Goal: Task Accomplishment & Management: Use online tool/utility

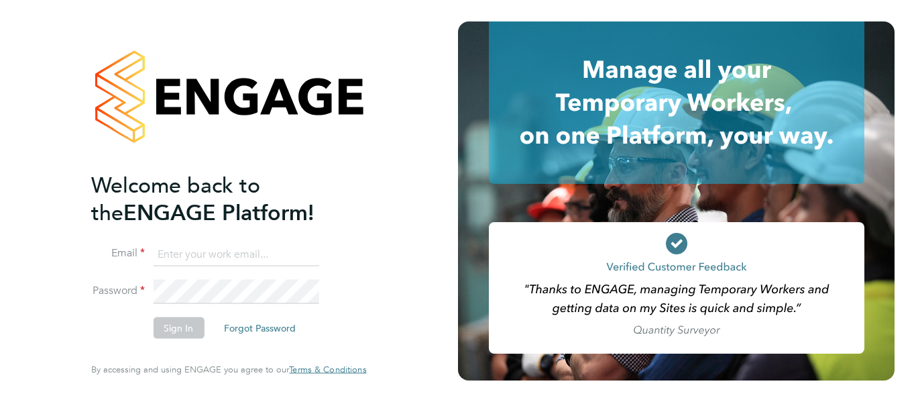
paste input "[EMAIL_ADDRESS][PERSON_NAME][DOMAIN_NAME]"
click at [220, 259] on input "[EMAIL_ADDRESS][PERSON_NAME][DOMAIN_NAME]" at bounding box center [236, 254] width 166 height 24
type input "[EMAIL_ADDRESS][PERSON_NAME][DOMAIN_NAME]"
click at [168, 331] on button "Sign In" at bounding box center [178, 327] width 51 height 21
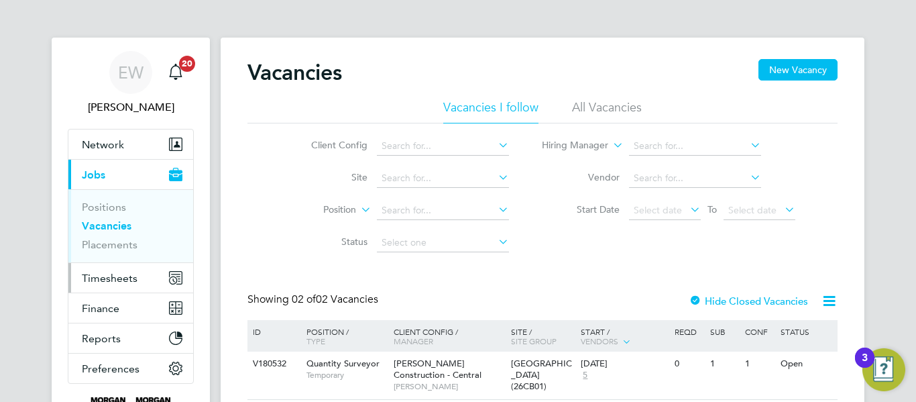
click at [140, 274] on button "Timesheets" at bounding box center [130, 277] width 125 height 29
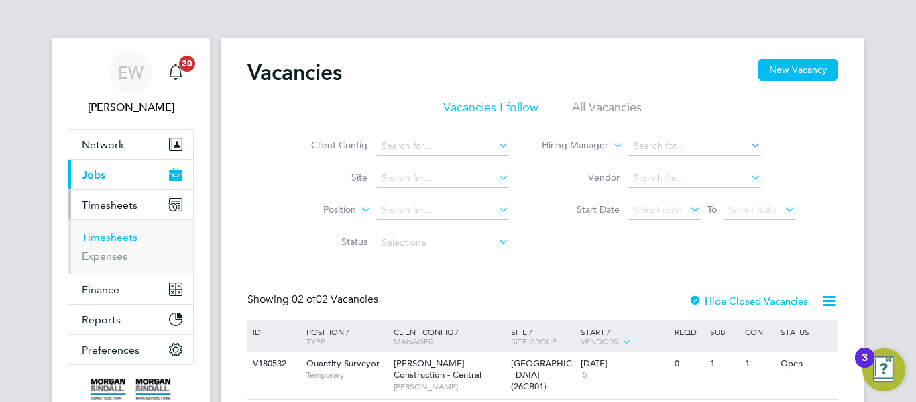
click at [117, 239] on link "Timesheets" at bounding box center [110, 237] width 56 height 13
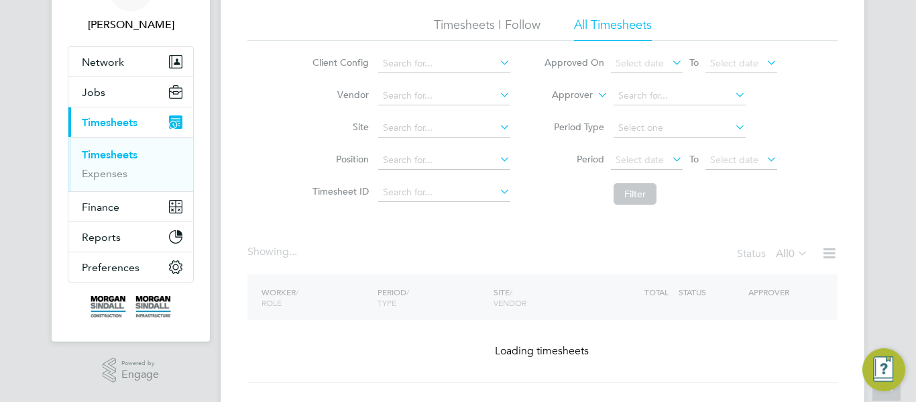
scroll to position [83, 0]
click at [605, 34] on li "All Timesheets" at bounding box center [613, 28] width 78 height 24
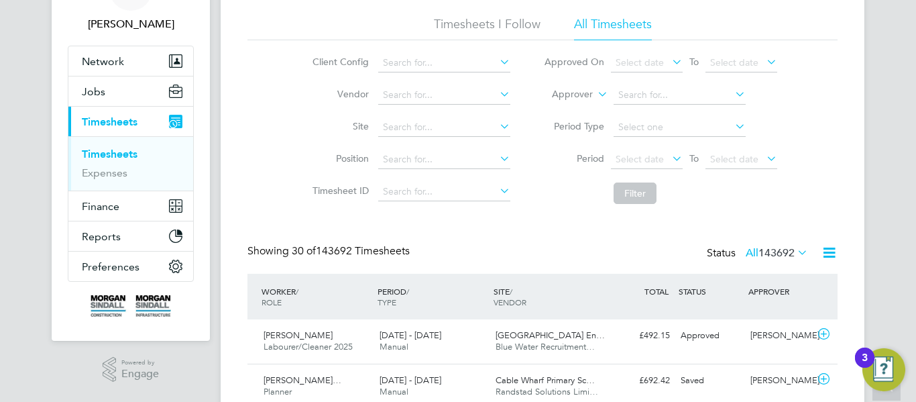
scroll to position [0, 0]
click at [638, 158] on span "Select date" at bounding box center [639, 159] width 48 height 12
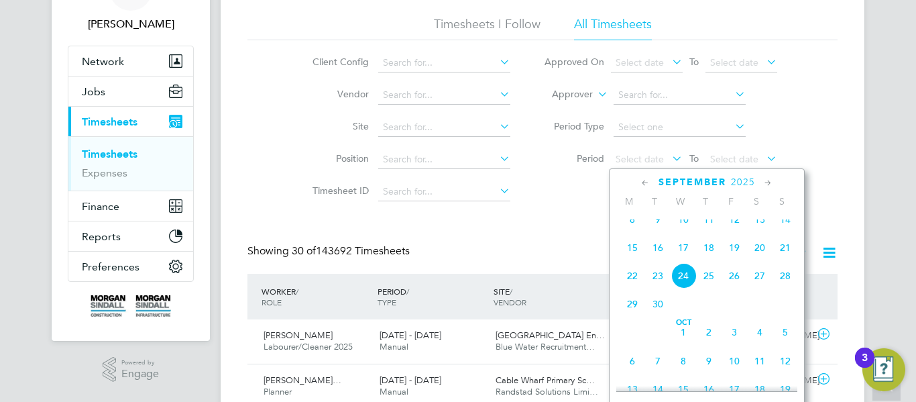
click at [760, 232] on span "13" at bounding box center [759, 218] width 25 height 25
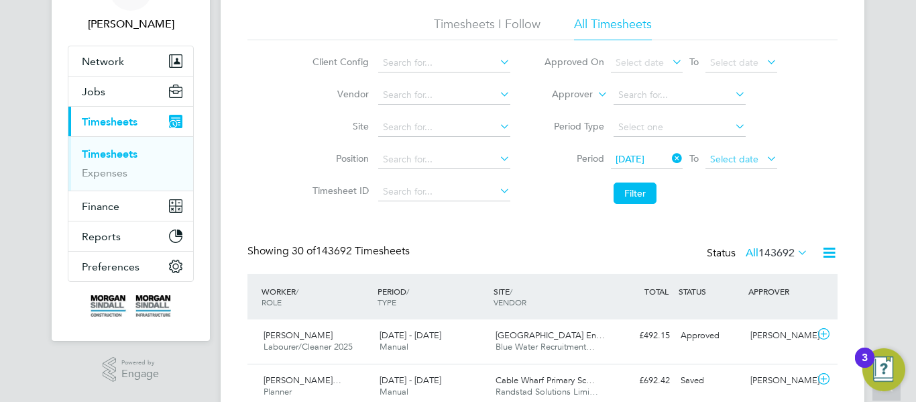
click at [737, 161] on span "Select date" at bounding box center [734, 159] width 48 height 12
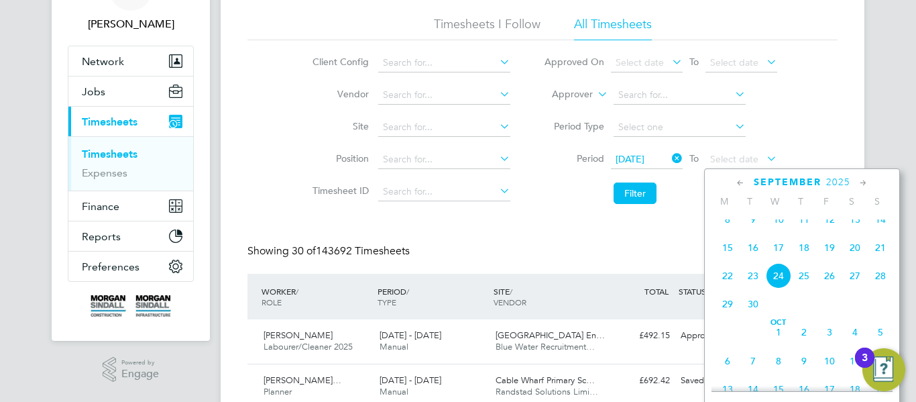
click at [830, 259] on span "19" at bounding box center [829, 247] width 25 height 25
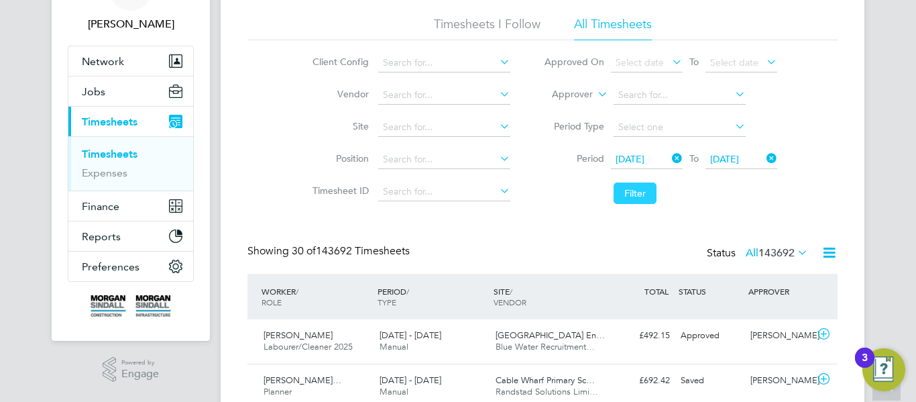
click at [626, 192] on button "Filter" at bounding box center [634, 192] width 43 height 21
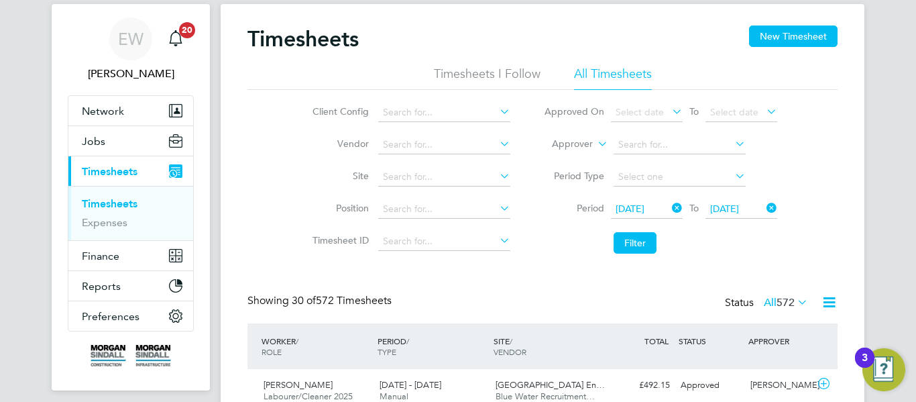
click at [619, 76] on li "All Timesheets" at bounding box center [613, 78] width 78 height 24
click at [461, 177] on input at bounding box center [444, 177] width 132 height 19
paste input "6BKD2"
click at [414, 198] on li "6BKD2 (40CB10)" at bounding box center [443, 195] width 133 height 18
type input "6BKD2 (40CB10)"
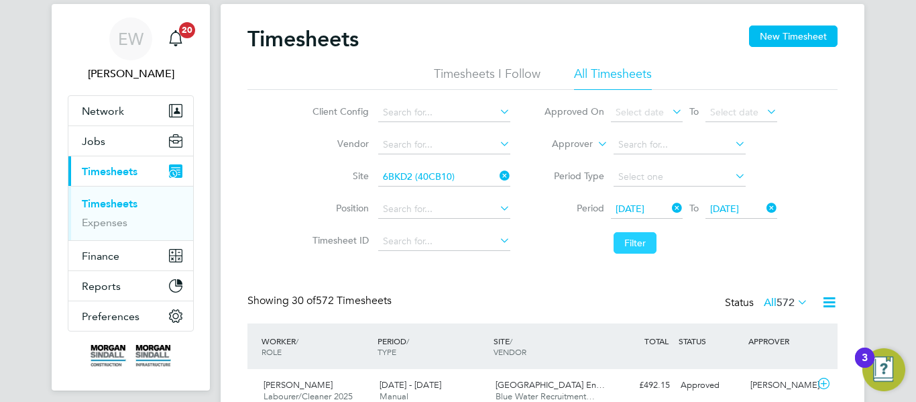
click at [634, 246] on button "Filter" at bounding box center [634, 242] width 43 height 21
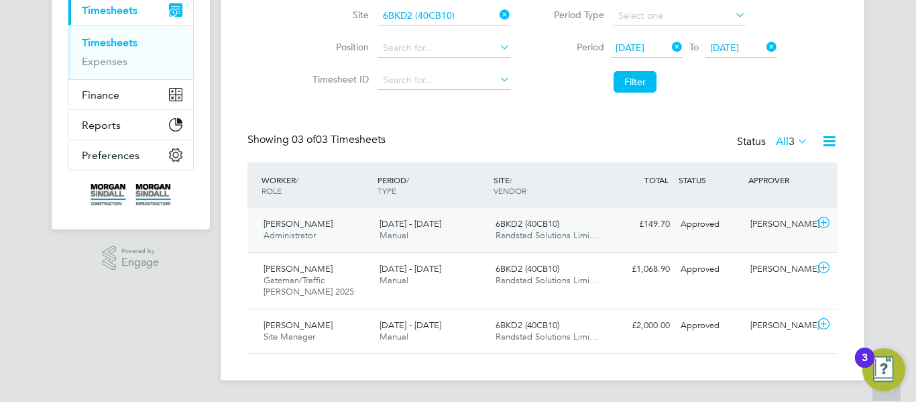
click at [549, 241] on div "6BKD2 (40CB10) Randstad Solutions Limi…" at bounding box center [548, 230] width 116 height 34
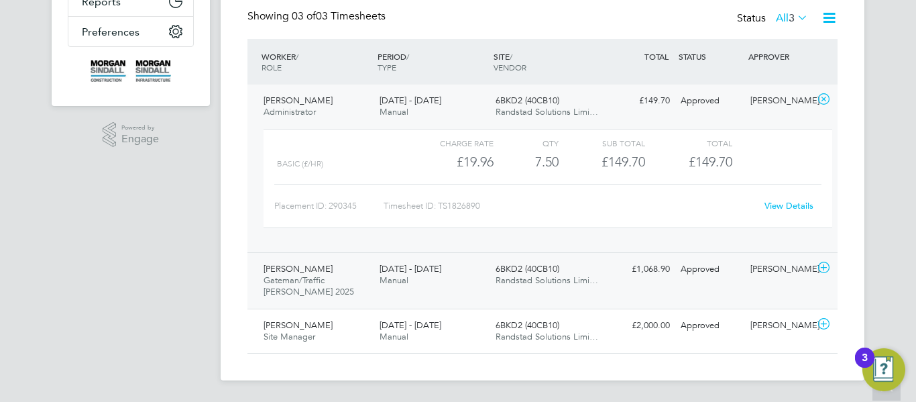
click at [519, 268] on span "6BKD2 (40CB10)" at bounding box center [527, 268] width 64 height 11
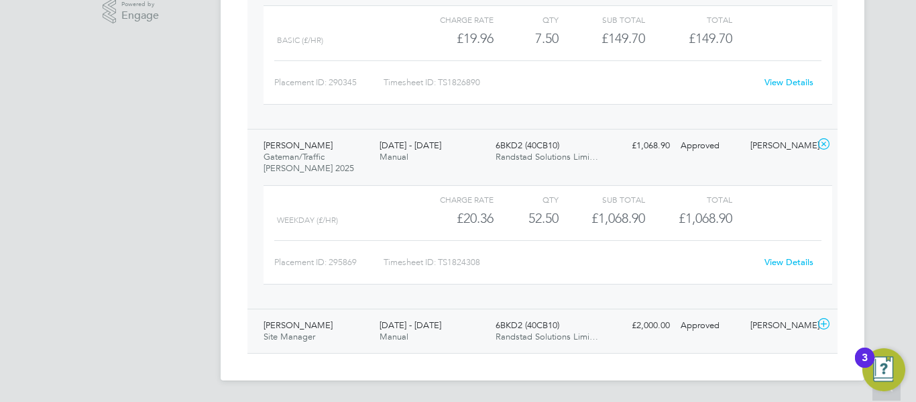
click at [449, 318] on div "13 - 19 Sep 2025 Manual" at bounding box center [432, 331] width 116 height 34
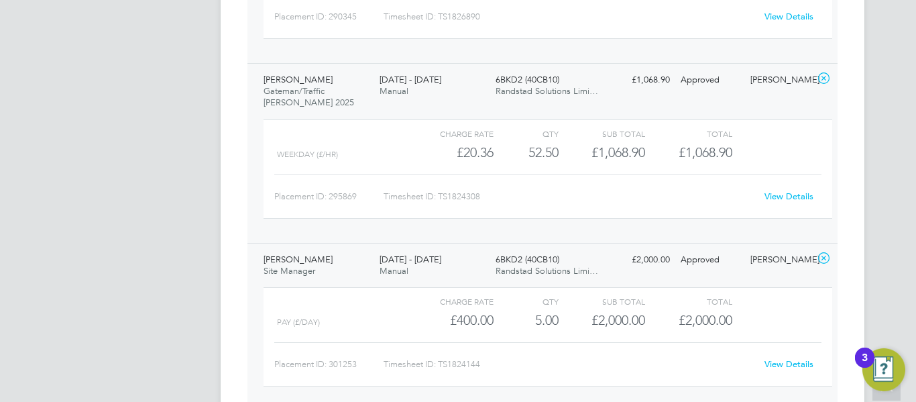
scroll to position [510, 0]
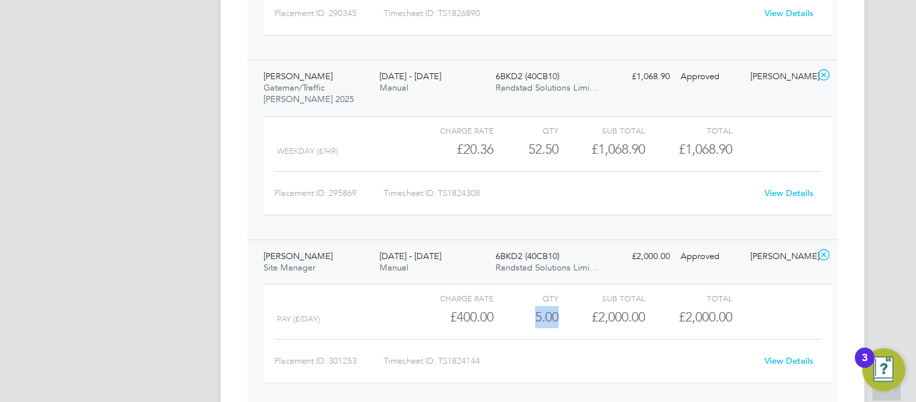
drag, startPoint x: 561, startPoint y: 311, endPoint x: 531, endPoint y: 313, distance: 30.2
click at [531, 313] on div "pay (£/day) £400.00 5 5.00 5 £2,000.00 £2,000.00" at bounding box center [547, 317] width 569 height 22
copy div "5.00"
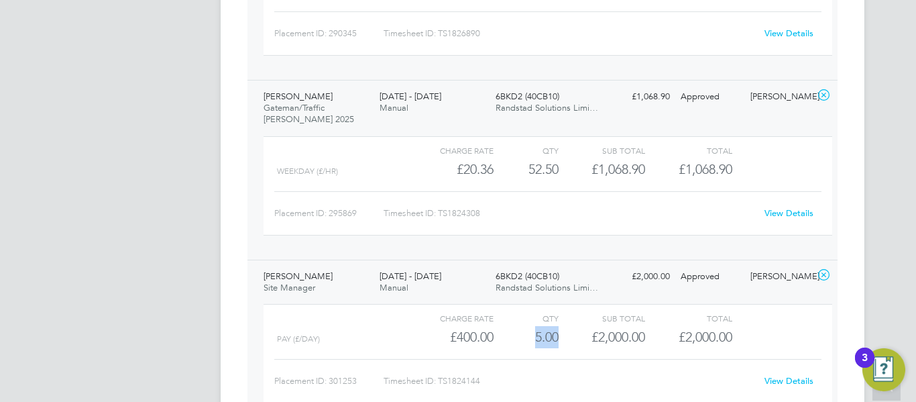
scroll to position [489, 0]
drag, startPoint x: 558, startPoint y: 174, endPoint x: 528, endPoint y: 171, distance: 29.7
click at [528, 171] on div "52.50" at bounding box center [525, 170] width 65 height 22
copy div "52.50"
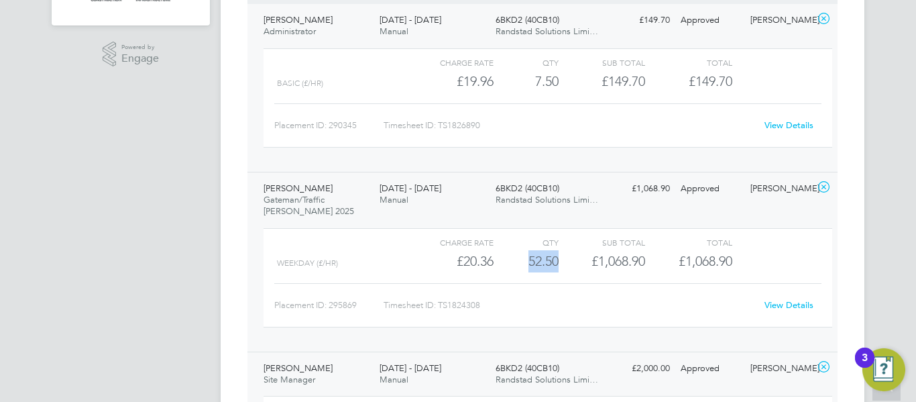
scroll to position [398, 0]
drag, startPoint x: 559, startPoint y: 80, endPoint x: 522, endPoint y: 86, distance: 37.4
click at [522, 86] on div "Basic (£/HR) £19.96 7.5 7.50 8 £149.70 £149.70" at bounding box center [547, 82] width 569 height 22
copy div "7.50"
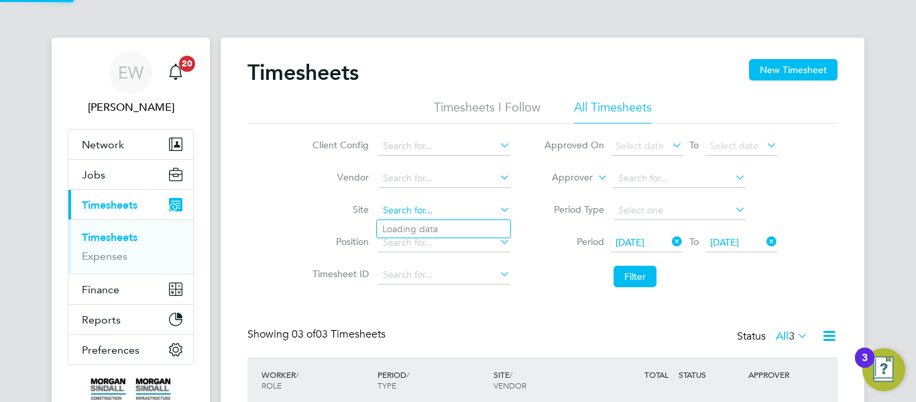
paste input "Bradford College Future Technology Centre"
click at [416, 213] on input at bounding box center [444, 210] width 132 height 19
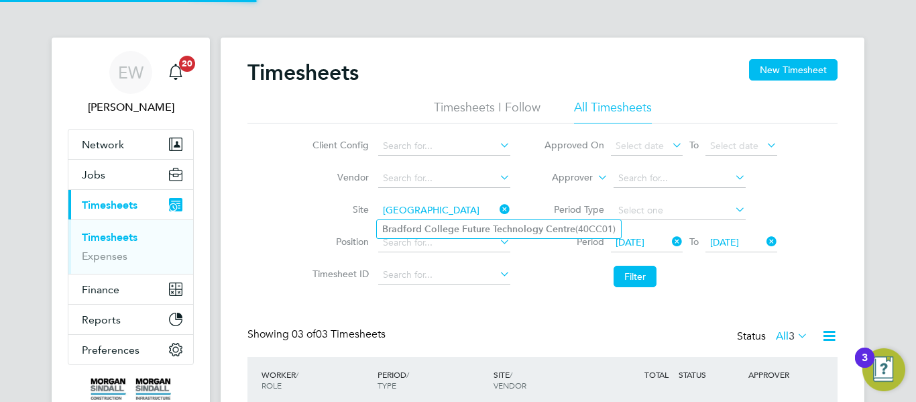
click at [416, 233] on b "Bradford" at bounding box center [402, 228] width 40 height 11
type input "Bradford College Future Technology Centre (40CC01)"
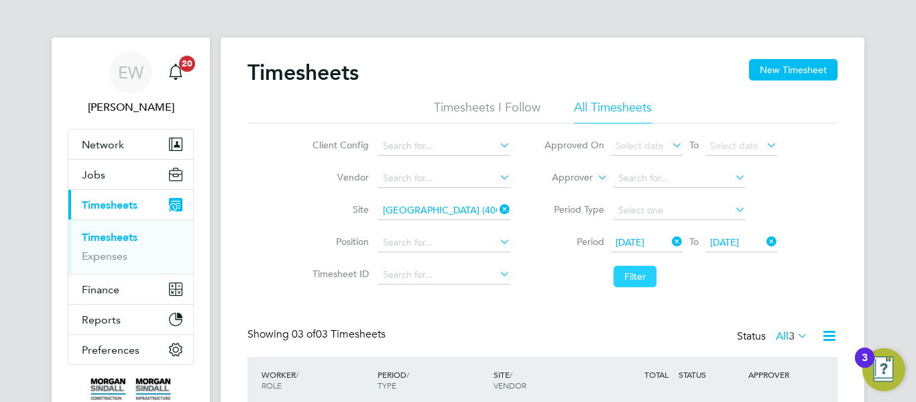
click at [651, 285] on button "Filter" at bounding box center [634, 275] width 43 height 21
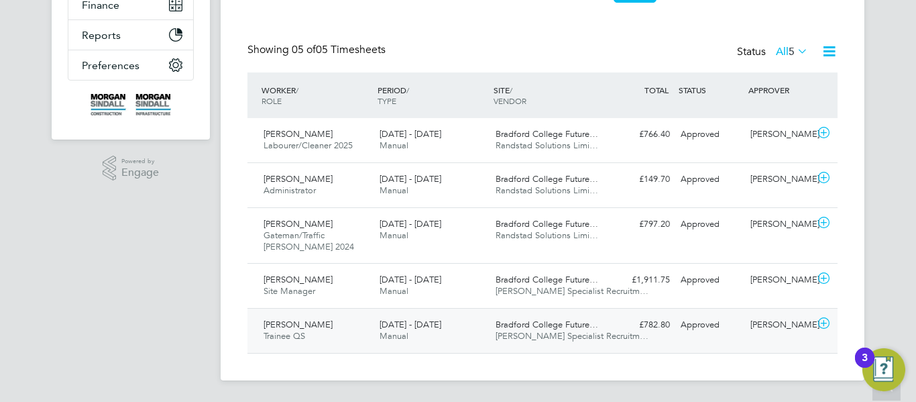
click at [494, 334] on div "Bradford College Future… Hays Specialist Recruitm…" at bounding box center [548, 331] width 116 height 34
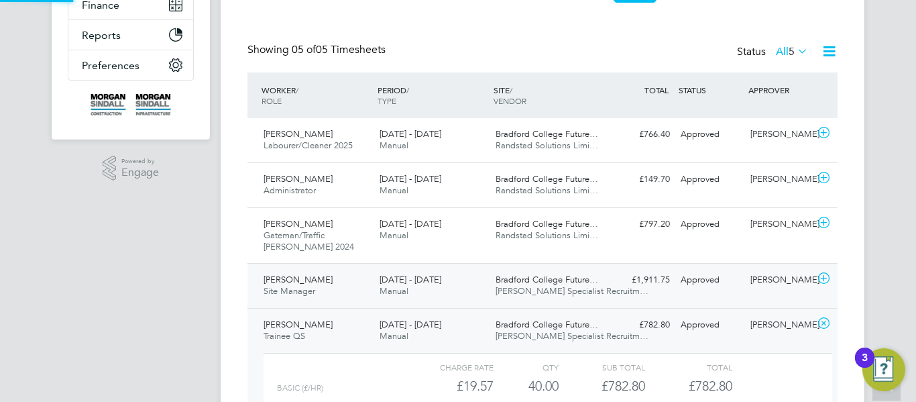
click at [528, 270] on div "Bradford College Future… Hays Specialist Recruitm…" at bounding box center [548, 286] width 116 height 34
click at [552, 233] on span "Randstad Solutions Limi…" at bounding box center [546, 234] width 103 height 11
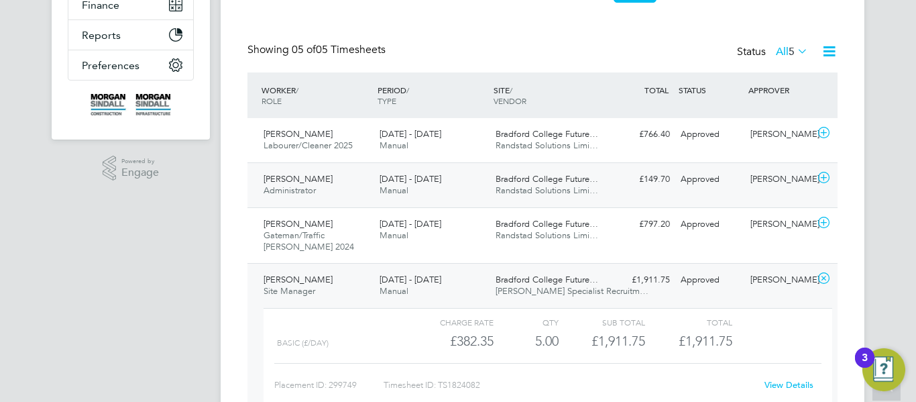
scroll to position [7, 7]
click at [574, 192] on span "Randstad Solutions Limi…" at bounding box center [546, 189] width 103 height 11
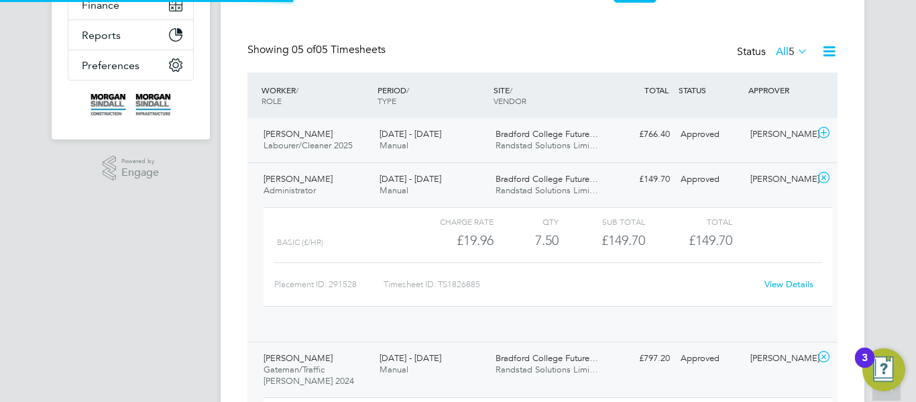
click at [596, 143] on span "Randstad Solutions Limi…" at bounding box center [546, 144] width 103 height 11
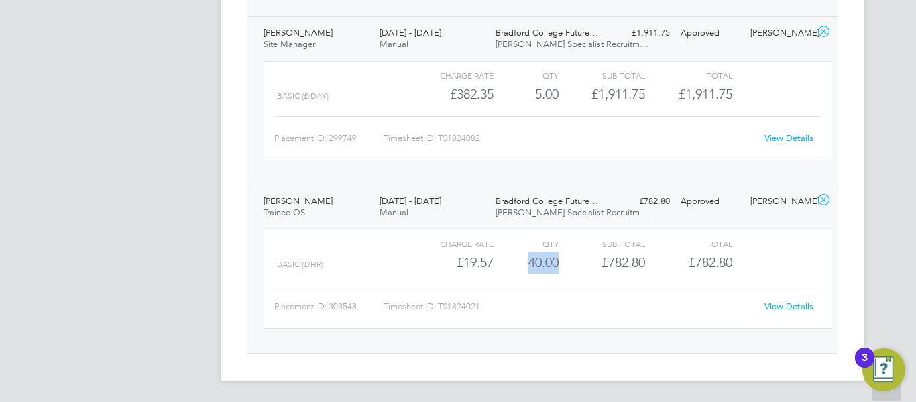
drag, startPoint x: 558, startPoint y: 263, endPoint x: 522, endPoint y: 263, distance: 35.5
click at [522, 263] on div "40.00" at bounding box center [525, 262] width 65 height 22
copy div "40.00"
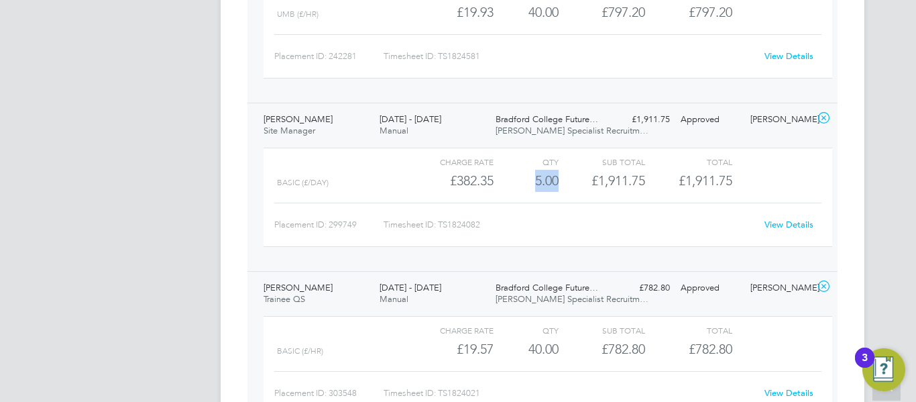
drag, startPoint x: 558, startPoint y: 182, endPoint x: 532, endPoint y: 182, distance: 26.1
click at [532, 182] on div "Basic (£/day) £382.35 5 5.00 5 £1,911.75 £1,911.75" at bounding box center [547, 181] width 569 height 22
copy div "5.00"
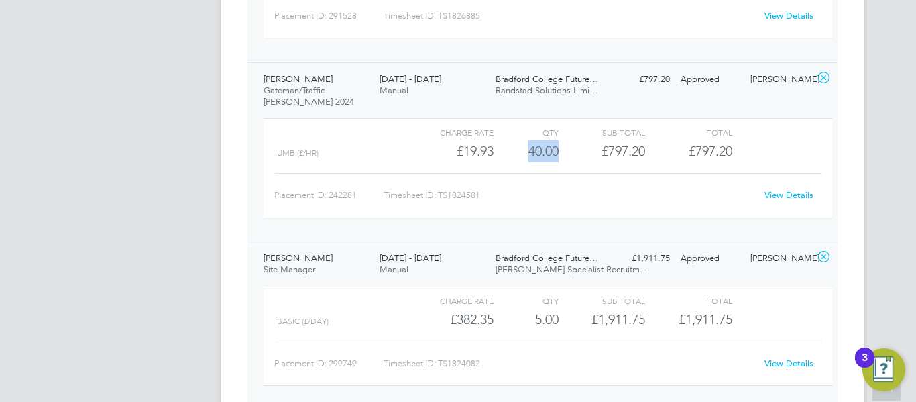
drag, startPoint x: 557, startPoint y: 146, endPoint x: 524, endPoint y: 149, distance: 33.6
click at [524, 149] on div "40.00" at bounding box center [525, 151] width 65 height 22
copy div "40.00"
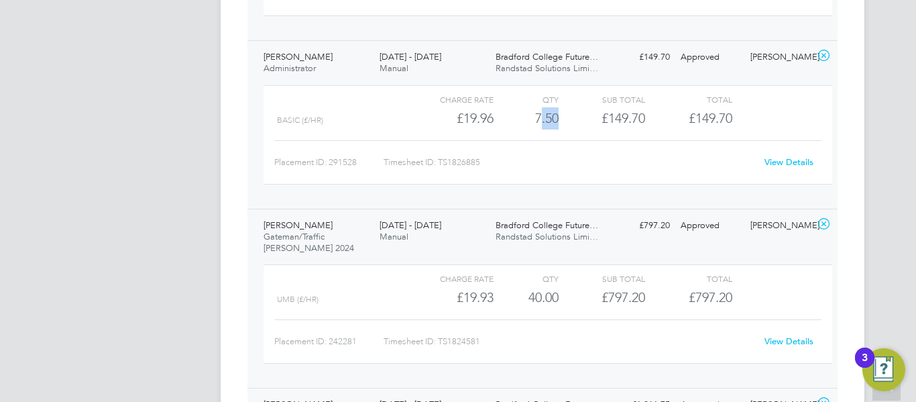
drag, startPoint x: 558, startPoint y: 115, endPoint x: 530, endPoint y: 118, distance: 28.3
click at [530, 118] on div "Basic (£/HR) £19.96 7.5 7.50 8 £149.70 £149.70" at bounding box center [547, 118] width 569 height 22
copy div "7.50"
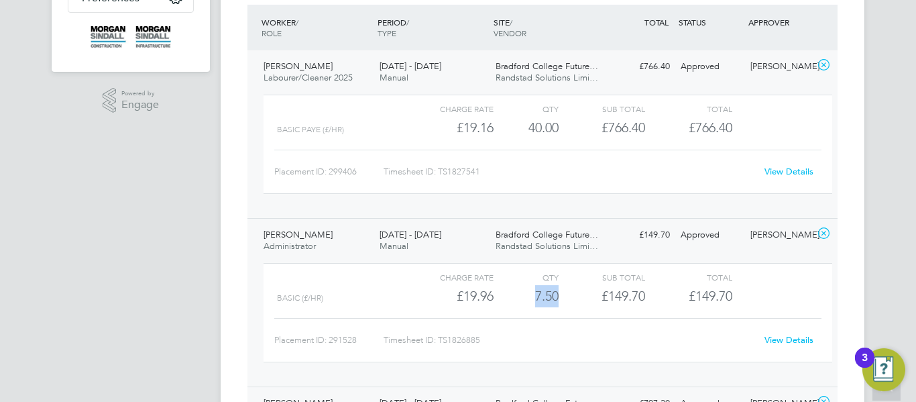
scroll to position [351, 0]
drag, startPoint x: 560, startPoint y: 130, endPoint x: 519, endPoint y: 131, distance: 41.6
click at [519, 131] on div "BASIC PAYE (£/HR) £19.16 40 40.00 40 £766.40 £766.40" at bounding box center [547, 128] width 569 height 22
copy div "40.00"
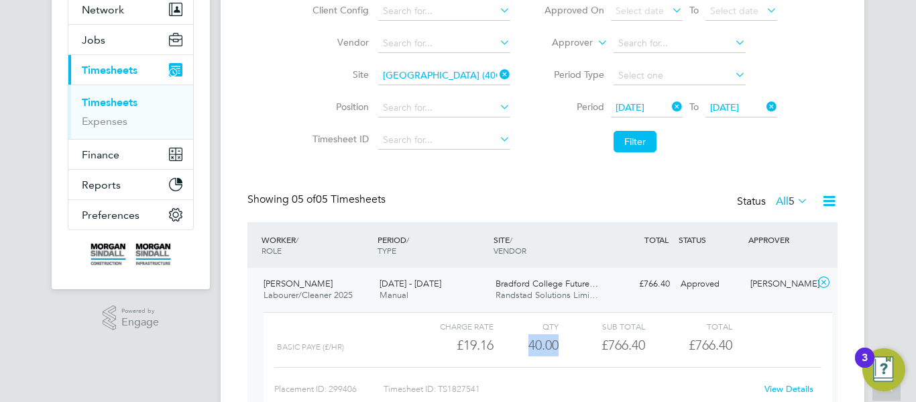
scroll to position [0, 0]
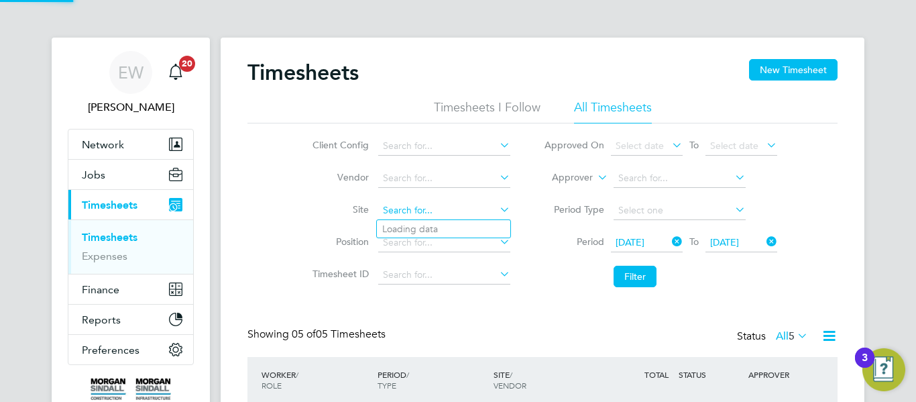
click at [437, 211] on input at bounding box center [444, 210] width 132 height 19
paste input "Carleton High School"
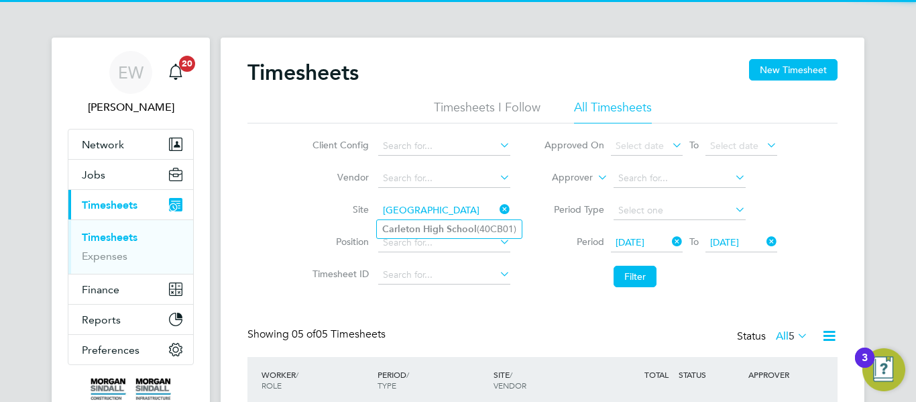
click at [437, 225] on b "High" at bounding box center [433, 228] width 21 height 11
type input "Carleton High School (40CB01)"
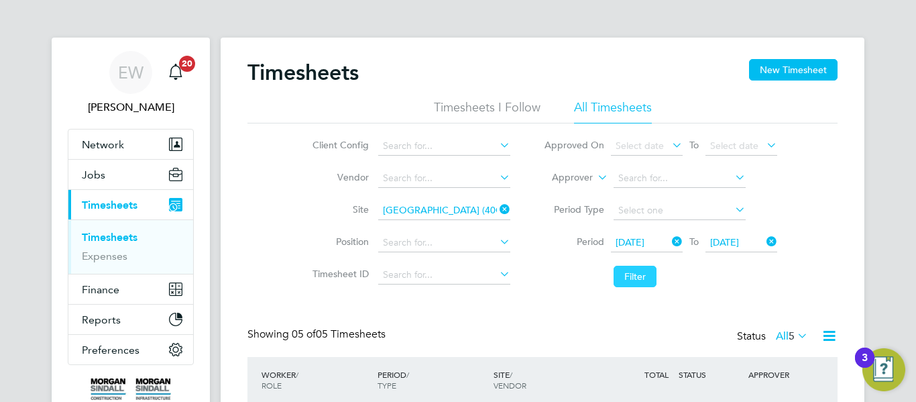
click at [643, 281] on button "Filter" at bounding box center [634, 275] width 43 height 21
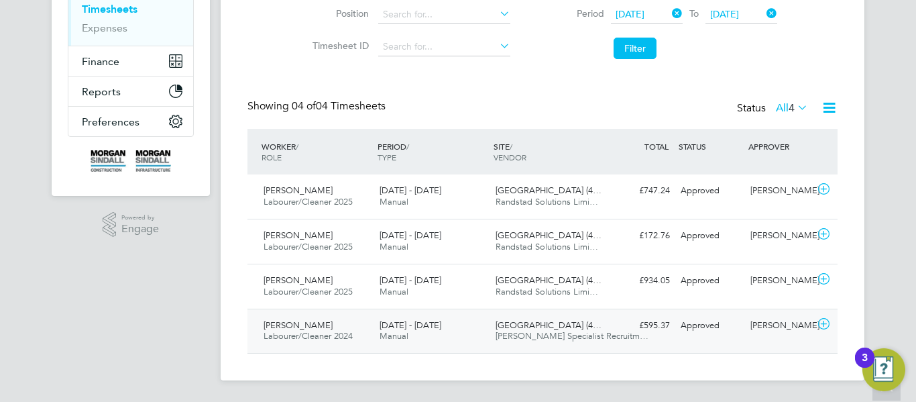
click at [558, 322] on span "Carleton High School (4…" at bounding box center [548, 324] width 106 height 11
click at [600, 290] on div "Carleton High School (4… Randstad Solutions Limi…" at bounding box center [548, 287] width 116 height 34
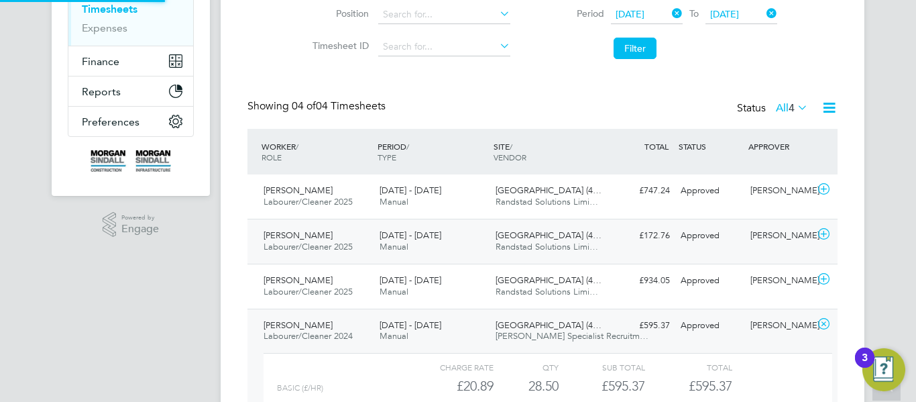
scroll to position [23, 131]
click at [622, 248] on div "Chuks Owete Labourer/Cleaner 2025 13 - 19 Sep 2025 13 - 19 Sep 2025 Manual Carl…" at bounding box center [542, 241] width 590 height 45
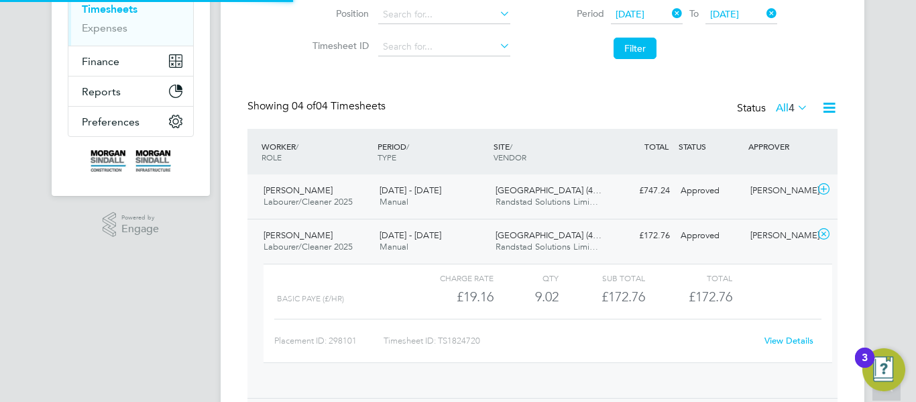
click at [655, 196] on div "£747.24 Approved" at bounding box center [640, 191] width 70 height 22
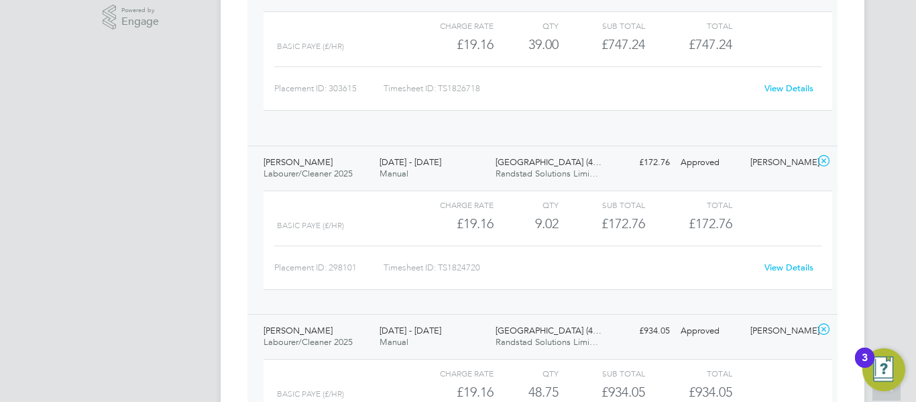
scroll to position [479, 0]
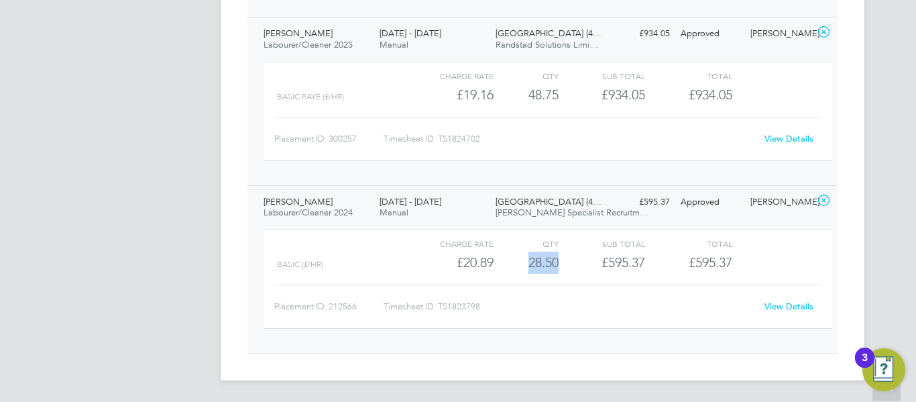
drag, startPoint x: 558, startPoint y: 261, endPoint x: 514, endPoint y: 261, distance: 44.9
click at [514, 261] on div "Basic (£/HR) £20.89 28.5 28.50 29 £595.37 £595.37" at bounding box center [547, 262] width 569 height 22
copy div "28.50"
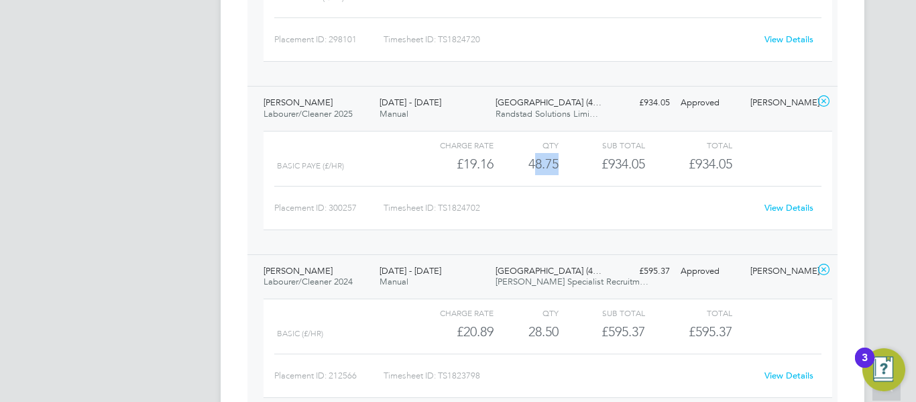
drag, startPoint x: 560, startPoint y: 160, endPoint x: 526, endPoint y: 159, distance: 34.9
click at [526, 159] on div "BASIC PAYE (£/HR) £19.16 48.75 48.75 49 £934.05 £934.05" at bounding box center [547, 164] width 569 height 22
copy div "48.75"
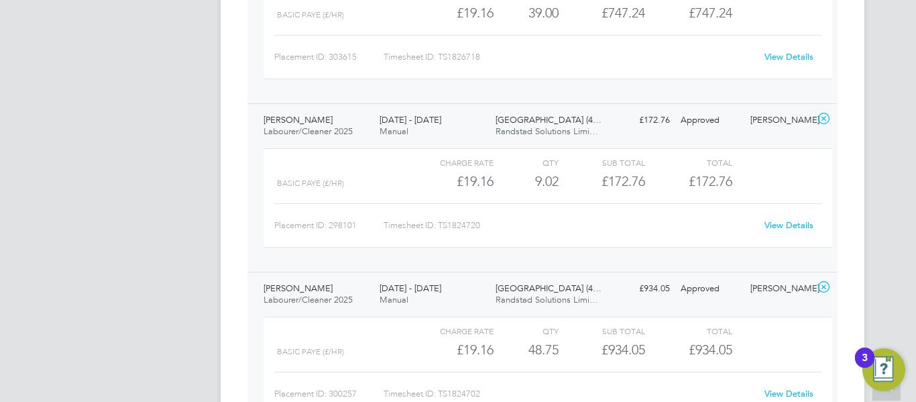
click at [566, 185] on div "£172.76" at bounding box center [601, 181] width 86 height 22
drag, startPoint x: 566, startPoint y: 185, endPoint x: 534, endPoint y: 183, distance: 32.2
click at [534, 183] on div "BASIC PAYE (£/HR) £19.16 9.016666666666667 9.02 9 £172.76 £172.76" at bounding box center [547, 181] width 569 height 22
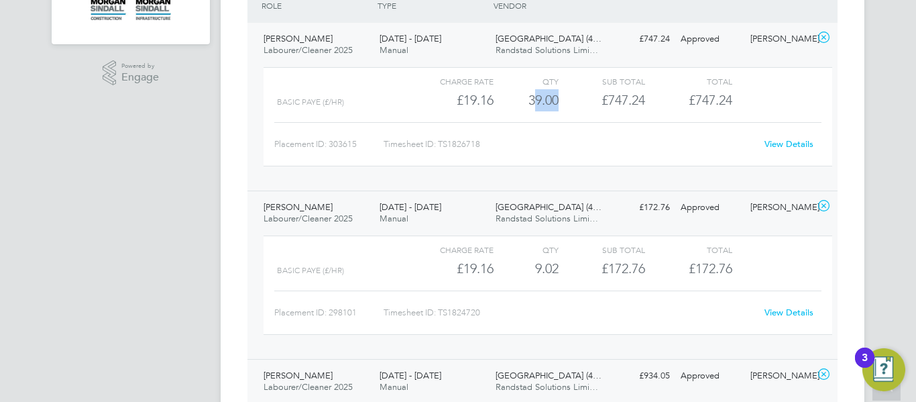
drag, startPoint x: 560, startPoint y: 104, endPoint x: 522, endPoint y: 97, distance: 39.6
click at [522, 97] on div "BASIC PAYE (£/HR) £19.16 39 39.00 39 £747.24 £747.24" at bounding box center [547, 100] width 569 height 22
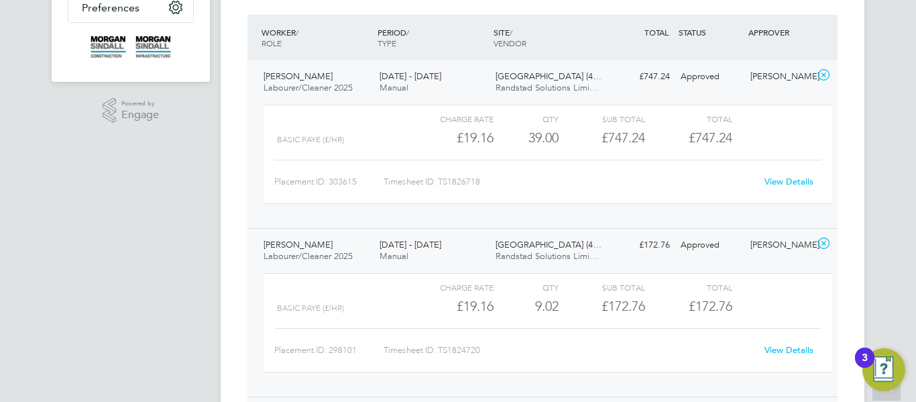
click at [457, 138] on div "£19.16" at bounding box center [450, 138] width 86 height 22
drag, startPoint x: 457, startPoint y: 138, endPoint x: 484, endPoint y: 137, distance: 27.5
click at [484, 137] on div "£19.16" at bounding box center [450, 138] width 86 height 22
click at [463, 165] on div "Placement ID: 303615 Timesheet ID: TS1826718 View Details" at bounding box center [547, 176] width 547 height 33
drag, startPoint x: 455, startPoint y: 141, endPoint x: 493, endPoint y: 136, distance: 39.3
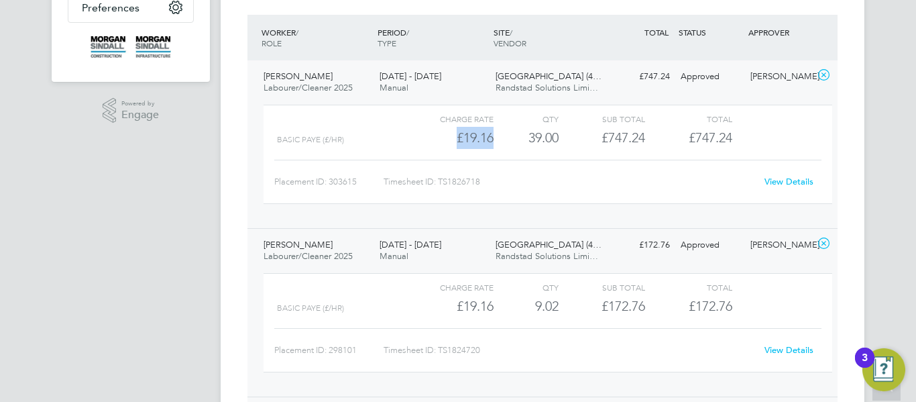
click at [493, 136] on div "BASIC PAYE (£/HR) £19.16 39 39.00 39 £747.24 £747.24" at bounding box center [547, 138] width 569 height 22
drag, startPoint x: 558, startPoint y: 139, endPoint x: 528, endPoint y: 139, distance: 30.2
click at [528, 139] on div "BASIC PAYE (£/HR) £19.16 39 39.00 39 £747.24 £747.24" at bounding box center [547, 138] width 569 height 22
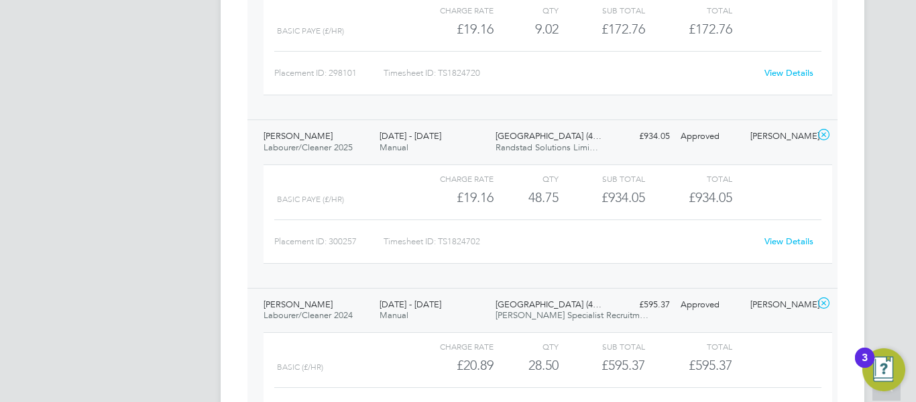
scroll to position [619, 0]
drag, startPoint x: 495, startPoint y: 194, endPoint x: 449, endPoint y: 199, distance: 46.5
click at [449, 199] on div "BASIC PAYE (£/HR) £19.16 48.75 48.75 49 £934.05 £934.05" at bounding box center [547, 197] width 569 height 22
drag, startPoint x: 556, startPoint y: 199, endPoint x: 528, endPoint y: 196, distance: 27.7
click at [528, 196] on div "48.75" at bounding box center [525, 197] width 65 height 22
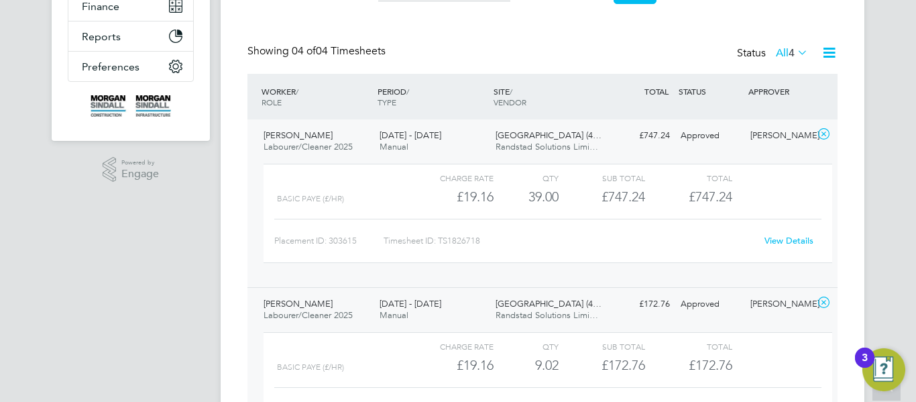
scroll to position [0, 0]
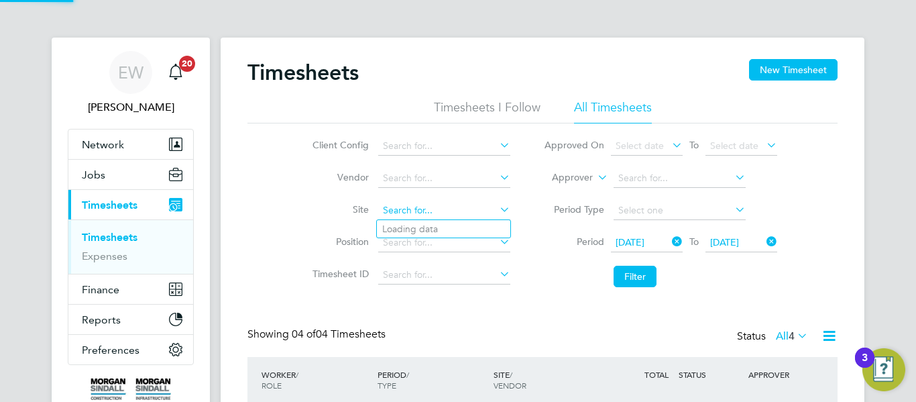
click at [478, 213] on input at bounding box center [444, 210] width 132 height 19
paste input "Callerton Academy"
click at [468, 228] on li "Callerton Academy (38CB02)" at bounding box center [444, 229] width 135 height 18
type input "Callerton Academy (38CB02)"
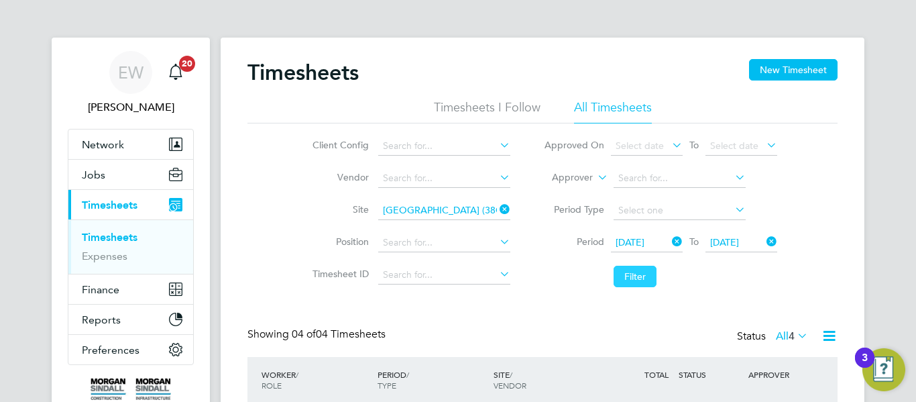
click at [630, 280] on button "Filter" at bounding box center [634, 275] width 43 height 21
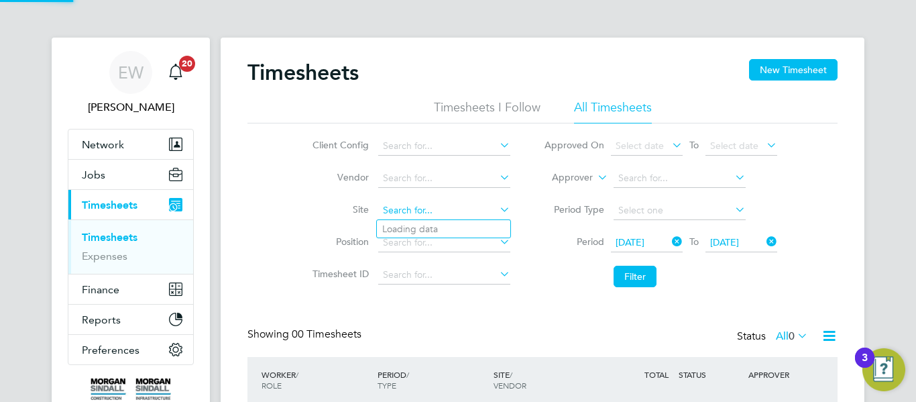
click at [458, 206] on input at bounding box center [444, 210] width 132 height 19
paste input "Harrogate Hospital"
click at [457, 225] on li "(159OHD-Rugby Office Infrastructure)" at bounding box center [489, 229] width 225 height 18
type input "(159OHD-Rugby Office Infrastructure)"
click at [459, 209] on input at bounding box center [444, 210] width 132 height 19
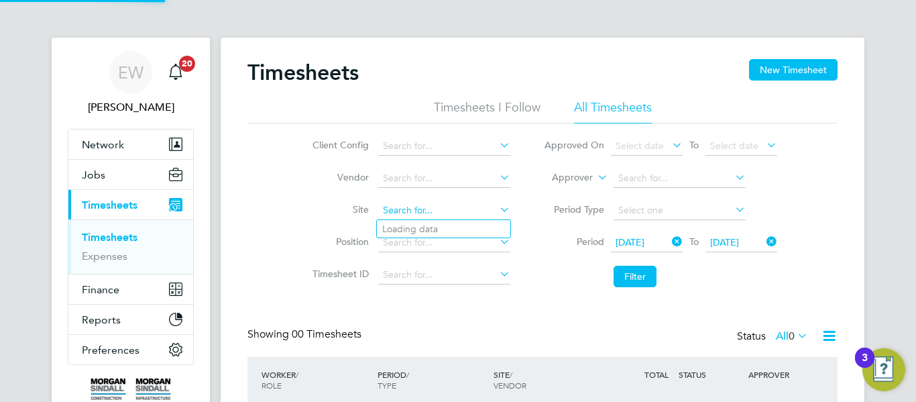
paste input "Harrogate Hospital"
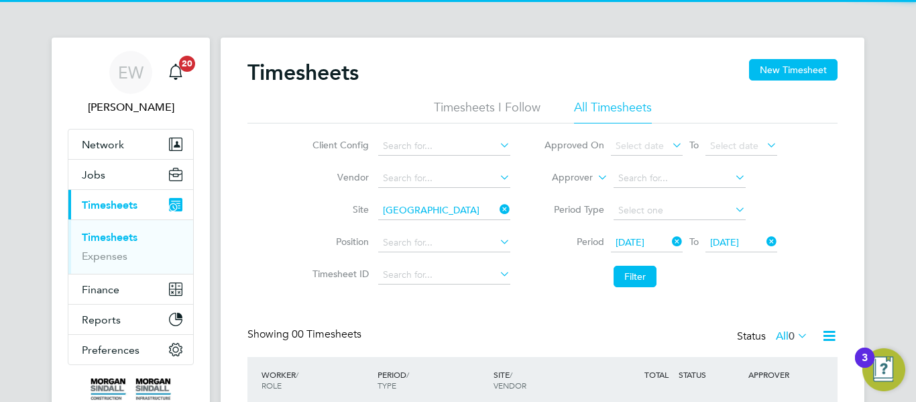
click at [458, 221] on li "Harrogate Hospital (40CB06)" at bounding box center [444, 229] width 135 height 18
type input "Harrogate Hospital (40CB06)"
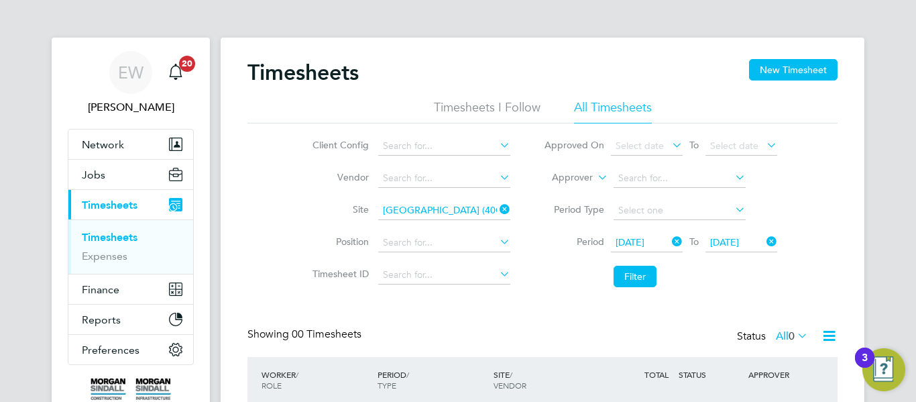
click at [611, 272] on li "Filter" at bounding box center [660, 276] width 267 height 35
click at [626, 278] on button "Filter" at bounding box center [634, 275] width 43 height 21
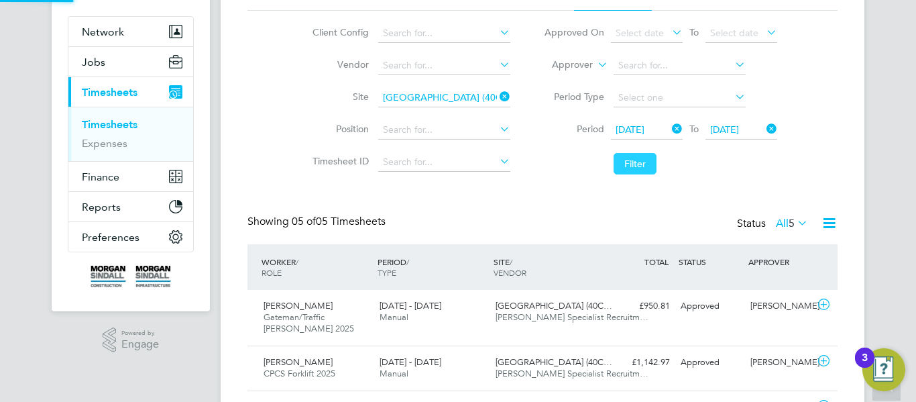
scroll to position [7, 7]
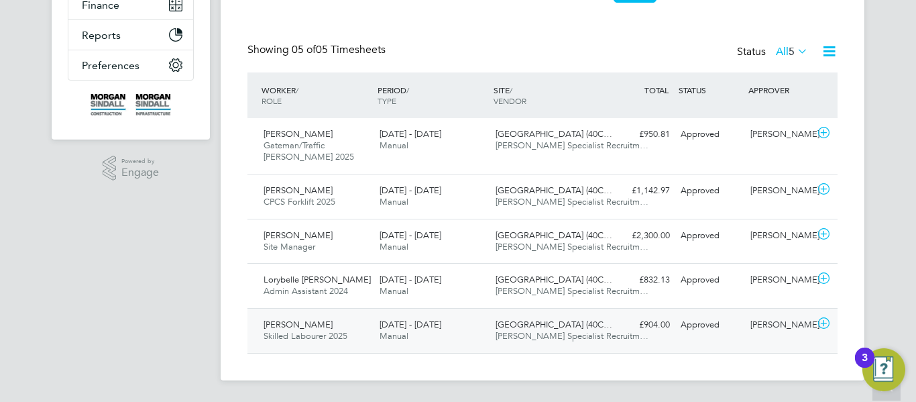
click at [497, 333] on span "Hays Specialist Recruitm…" at bounding box center [571, 335] width 153 height 11
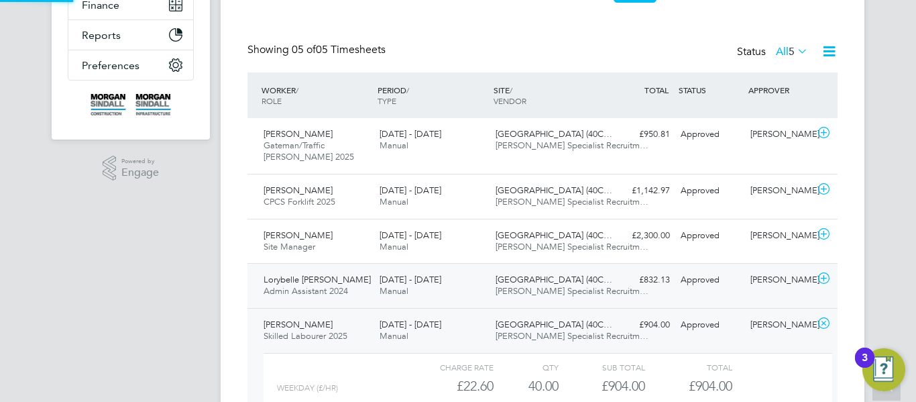
click at [528, 290] on span "Hays Specialist Recruitm…" at bounding box center [571, 290] width 153 height 11
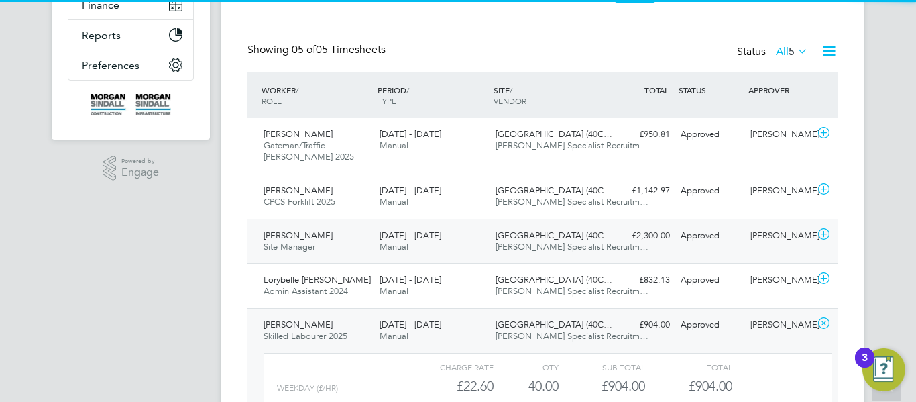
click at [560, 229] on div "Harrogate Hospital (40C… Hays Specialist Recruitm…" at bounding box center [548, 242] width 116 height 34
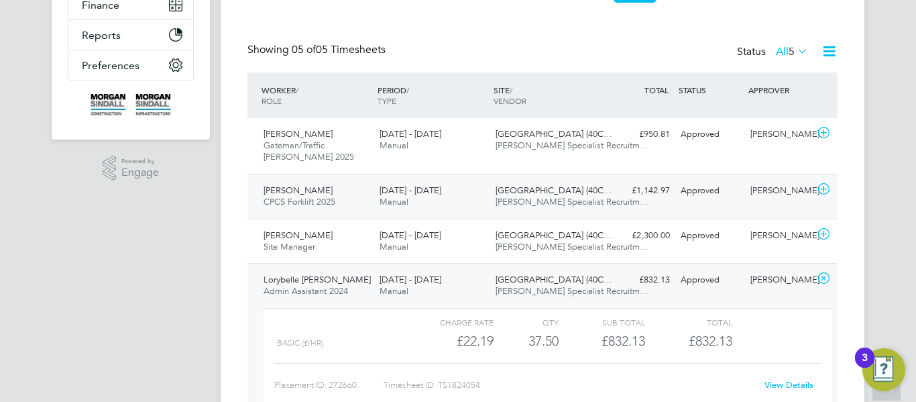
click at [582, 201] on span "Hays Specialist Recruitm…" at bounding box center [571, 201] width 153 height 11
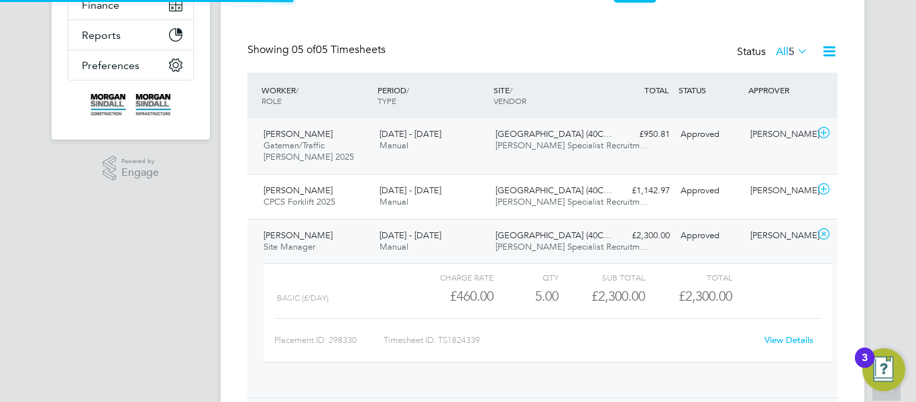
scroll to position [7, 7]
click at [607, 149] on div "Nicholas Rycroft Gateman/Traffic Marshall 2025 13 - 19 Sep 2025 13 - 19 Sep 202…" at bounding box center [542, 146] width 590 height 56
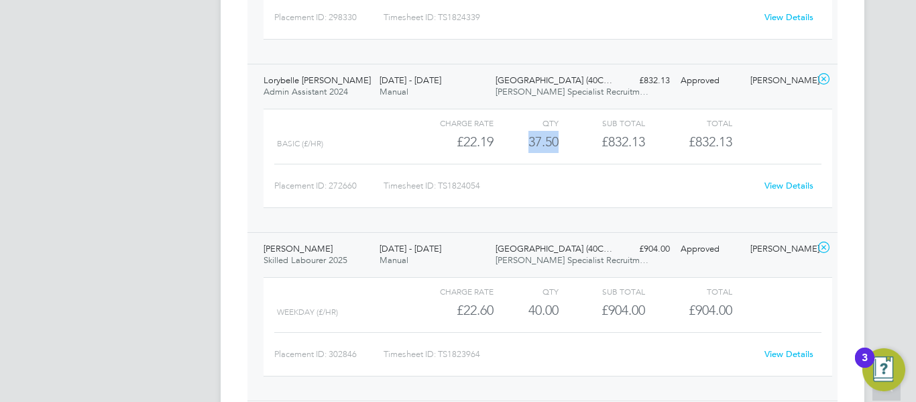
drag, startPoint x: 562, startPoint y: 143, endPoint x: 519, endPoint y: 140, distance: 43.0
click at [519, 140] on div "Basic (£/HR) £22.19 37.5 37.50 38 £832.13 £832.13" at bounding box center [547, 142] width 569 height 22
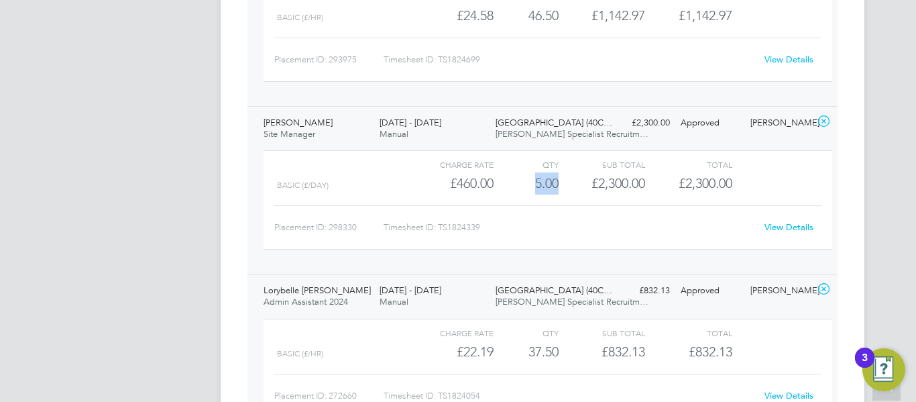
drag, startPoint x: 557, startPoint y: 182, endPoint x: 528, endPoint y: 180, distance: 29.6
click at [528, 180] on div "5.00" at bounding box center [525, 183] width 65 height 22
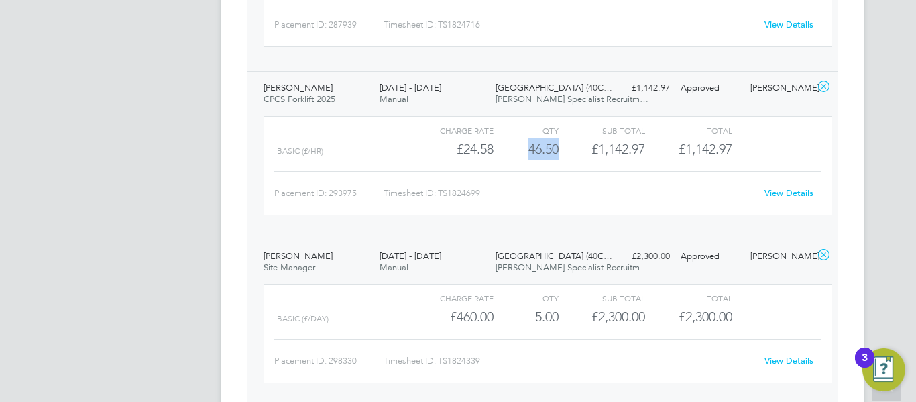
drag, startPoint x: 557, startPoint y: 147, endPoint x: 517, endPoint y: 146, distance: 40.2
click at [517, 146] on div "46.50" at bounding box center [525, 149] width 65 height 22
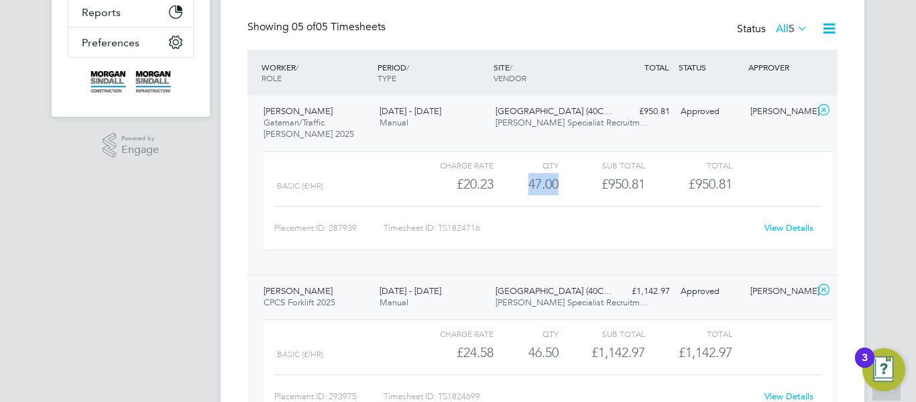
drag, startPoint x: 558, startPoint y: 188, endPoint x: 525, endPoint y: 186, distance: 32.9
click at [525, 186] on div "47.00" at bounding box center [525, 184] width 65 height 22
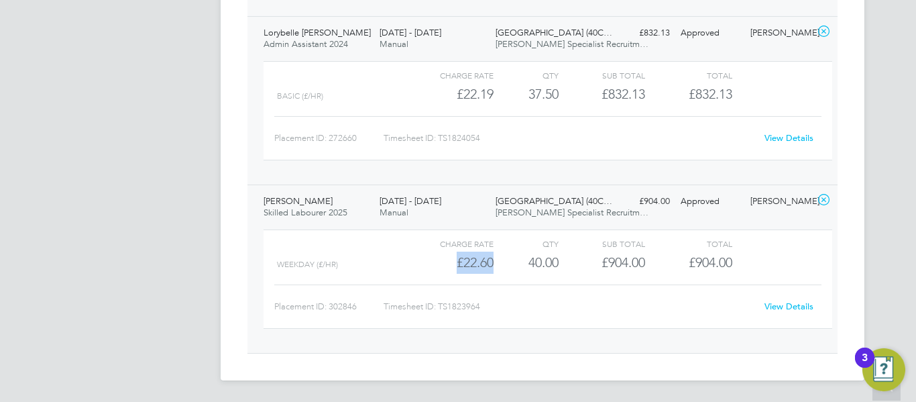
drag, startPoint x: 496, startPoint y: 261, endPoint x: 449, endPoint y: 259, distance: 47.6
click at [449, 259] on div "WEEKDAY (£/HR) £22.60 40 40.00 40 £904.00 £904.00" at bounding box center [547, 262] width 569 height 22
drag, startPoint x: 565, startPoint y: 261, endPoint x: 532, endPoint y: 260, distance: 32.2
click at [532, 260] on div "WEEKDAY (£/HR) £22.60 40 40.00 40 £904.00 £904.00" at bounding box center [547, 262] width 569 height 22
drag, startPoint x: 526, startPoint y: 264, endPoint x: 571, endPoint y: 259, distance: 44.5
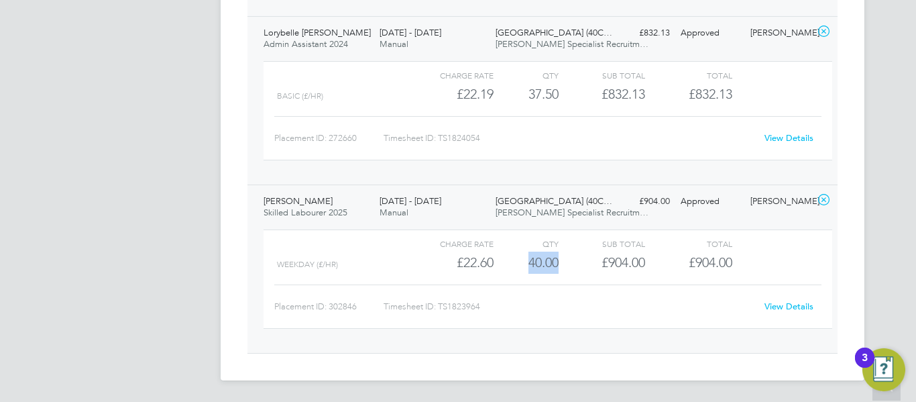
click at [571, 259] on div "WEEKDAY (£/HR) £22.60 40 40.00 40 £904.00 £904.00" at bounding box center [547, 262] width 569 height 22
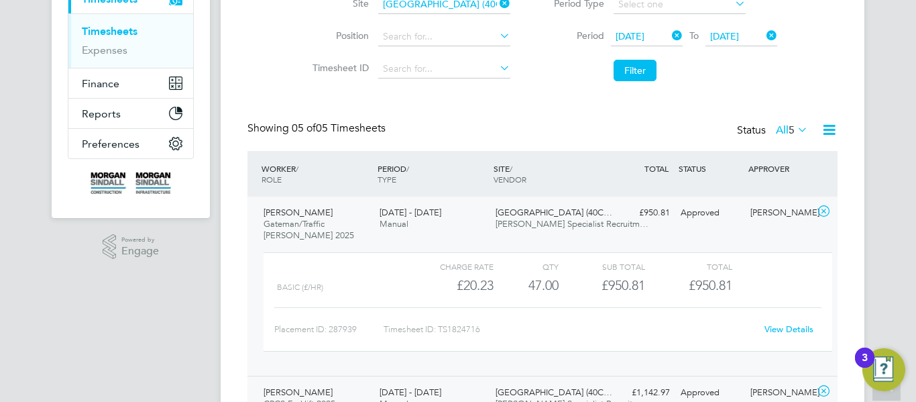
scroll to position [0, 0]
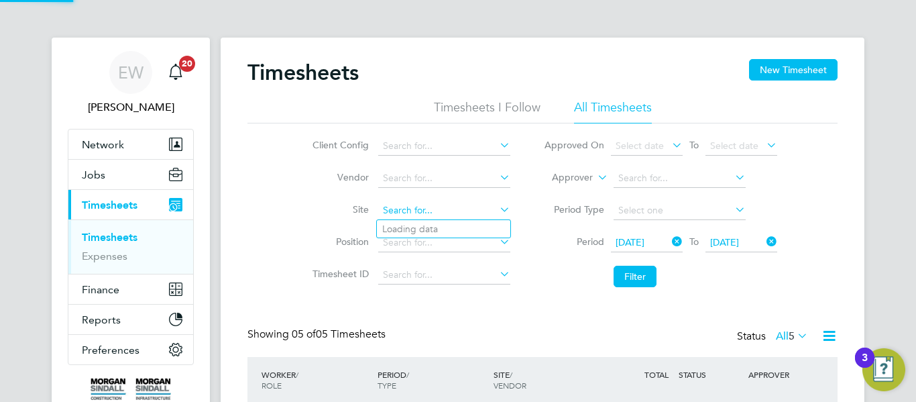
click at [455, 201] on input at bounding box center [444, 210] width 132 height 19
paste input "University of Leeds"
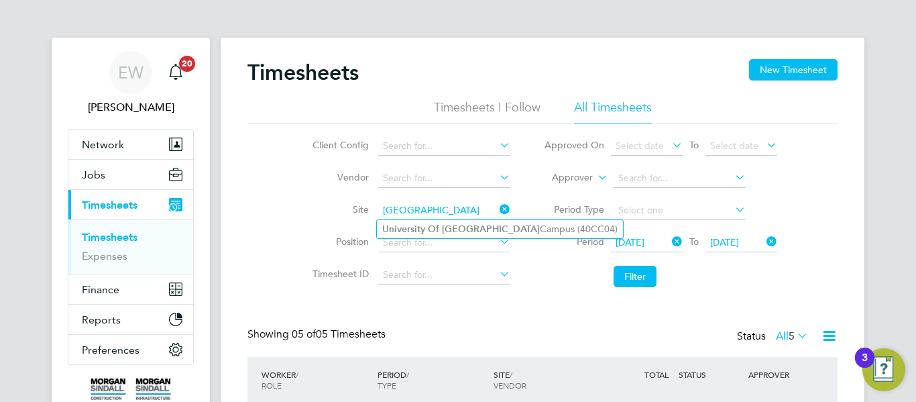
click at [449, 227] on b "Leeds" at bounding box center [491, 228] width 98 height 11
type input "University Of Leeds Campus (40CC04)"
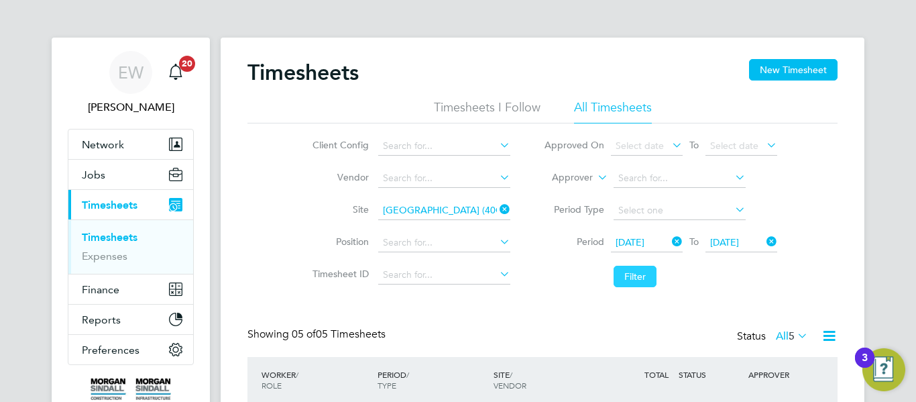
click at [621, 268] on button "Filter" at bounding box center [634, 275] width 43 height 21
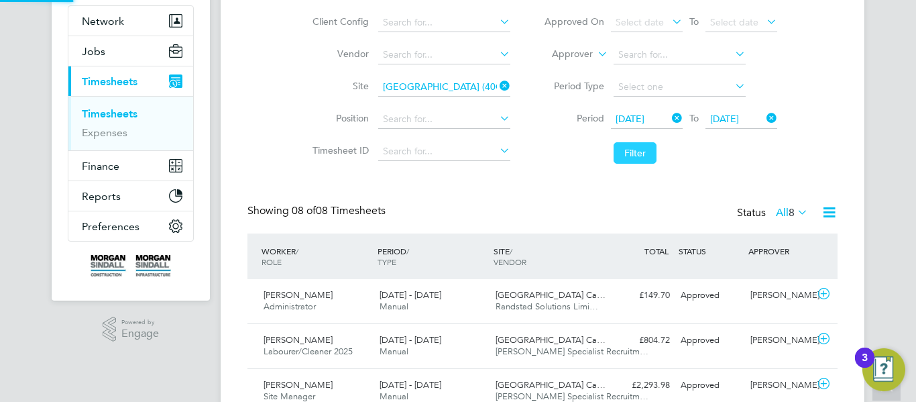
scroll to position [7, 7]
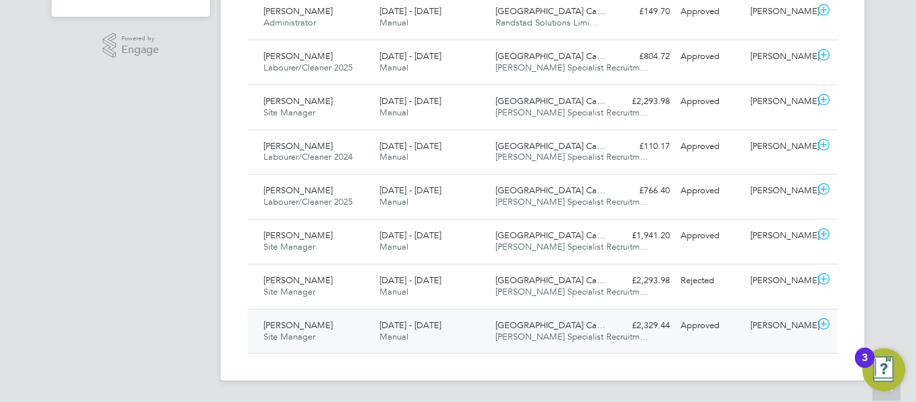
click at [617, 328] on div "£2,329.44 Approved" at bounding box center [640, 325] width 70 height 22
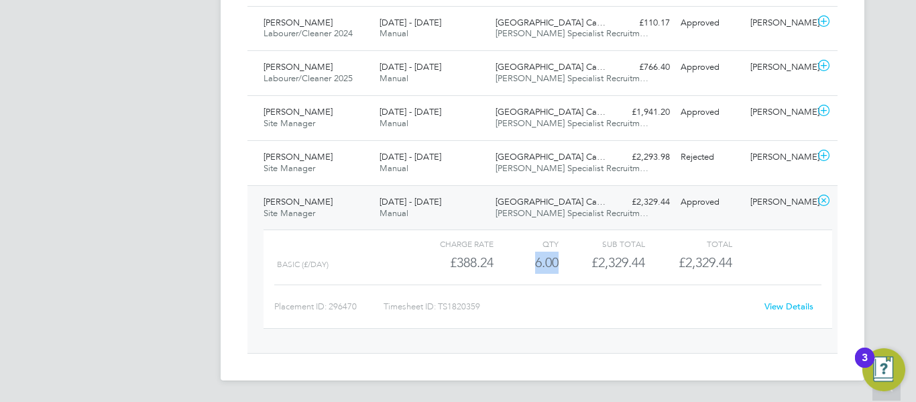
drag, startPoint x: 561, startPoint y: 262, endPoint x: 520, endPoint y: 261, distance: 41.6
click at [520, 261] on div "Basic (£/day) £388.24 6 6.00 6 £2,329.44 £2,329.44" at bounding box center [547, 262] width 569 height 22
click at [479, 166] on div "13 - 19 Sep 2025 Manual" at bounding box center [432, 163] width 116 height 34
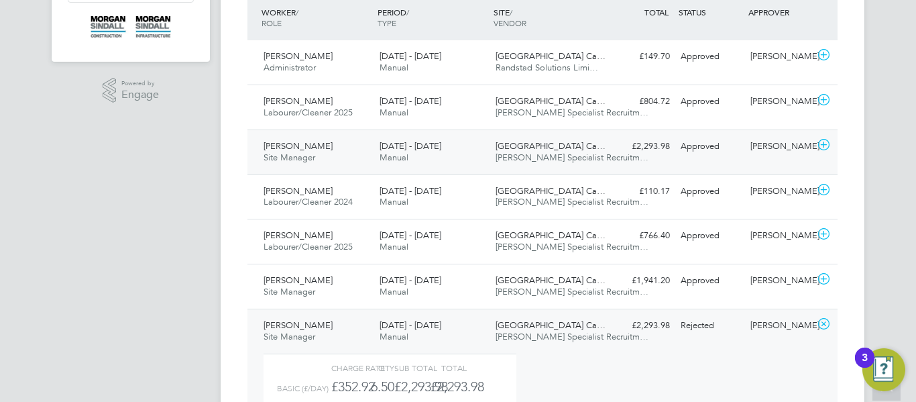
click at [634, 159] on div "Craig Pitts Site Manager 13 - 19 Sep 2025 13 - 19 Sep 2025 Manual University Of…" at bounding box center [542, 151] width 590 height 45
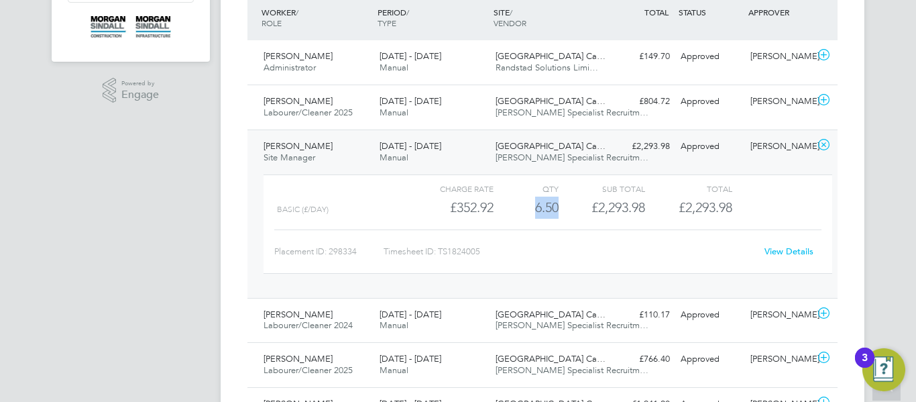
drag, startPoint x: 558, startPoint y: 206, endPoint x: 528, endPoint y: 205, distance: 30.9
click at [528, 205] on div "Basic (£/day) £352.92 6.5 6.50 7 £2,293.98 £2,293.98" at bounding box center [547, 207] width 569 height 22
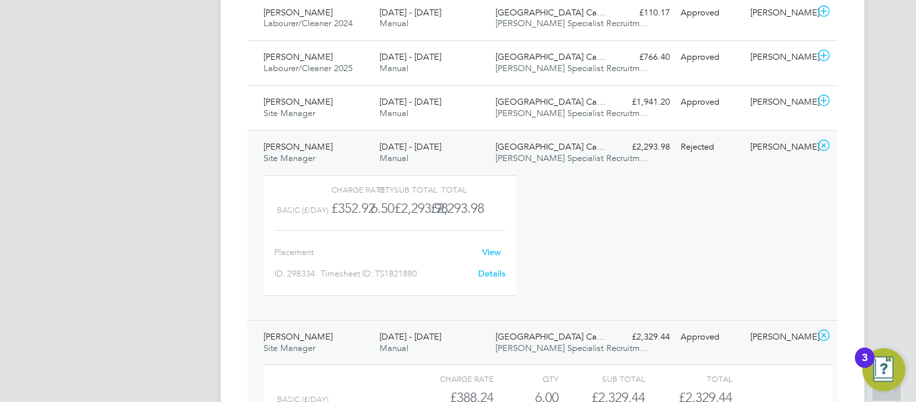
click at [532, 147] on span "University Of Leeds Ca…" at bounding box center [550, 146] width 110 height 11
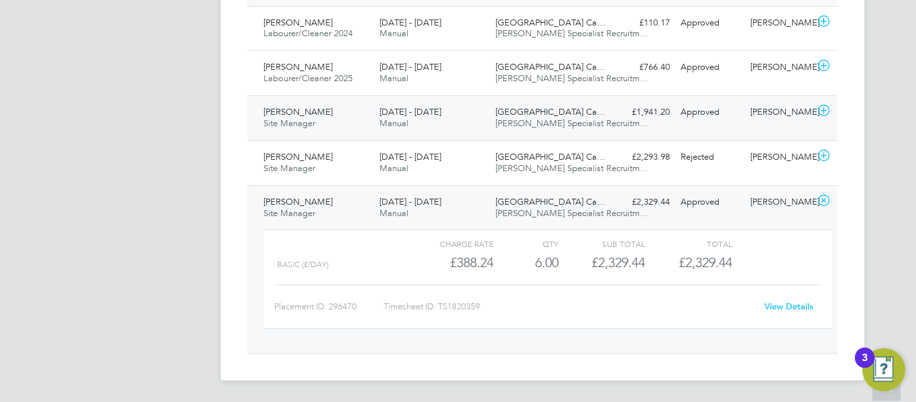
click at [508, 121] on span "Hays Specialist Recruitm…" at bounding box center [571, 122] width 153 height 11
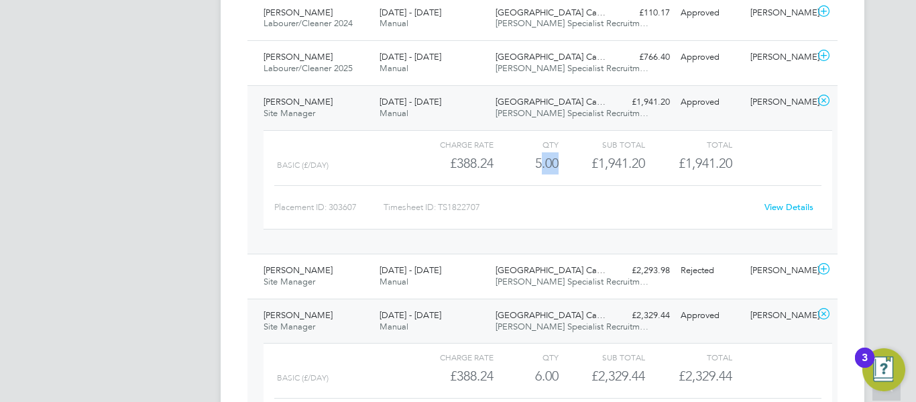
drag, startPoint x: 559, startPoint y: 166, endPoint x: 534, endPoint y: 162, distance: 25.2
click at [534, 162] on div "Basic (£/day) £388.24 5 5.00 5 £1,941.20 £1,941.20" at bounding box center [547, 163] width 569 height 22
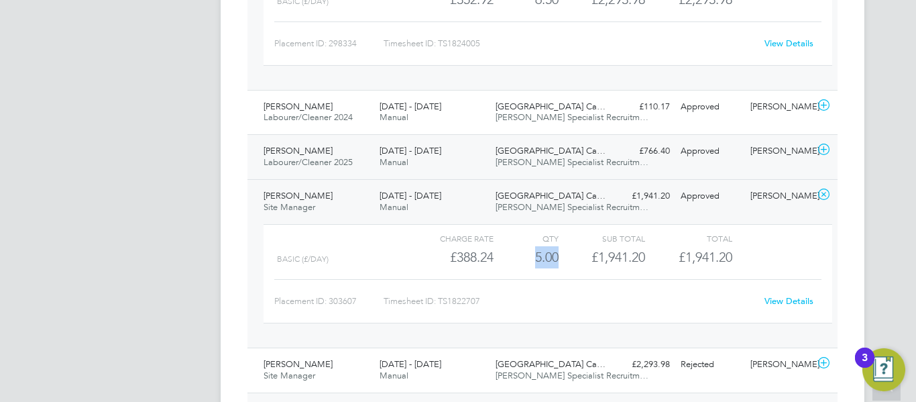
click at [563, 152] on span "University Of Leeds Ca…" at bounding box center [550, 150] width 110 height 11
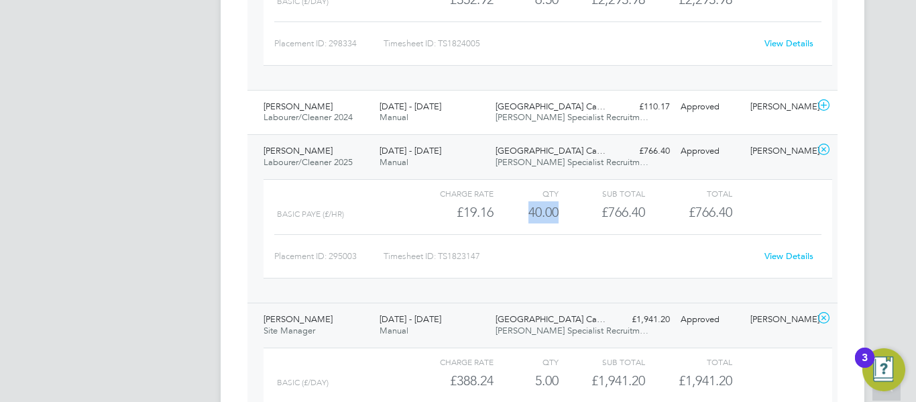
drag, startPoint x: 558, startPoint y: 206, endPoint x: 524, endPoint y: 206, distance: 34.9
click at [524, 206] on div "BASIC PAYE (£/HR) £19.16 40 40.00 40 £766.40 £766.40" at bounding box center [547, 212] width 569 height 22
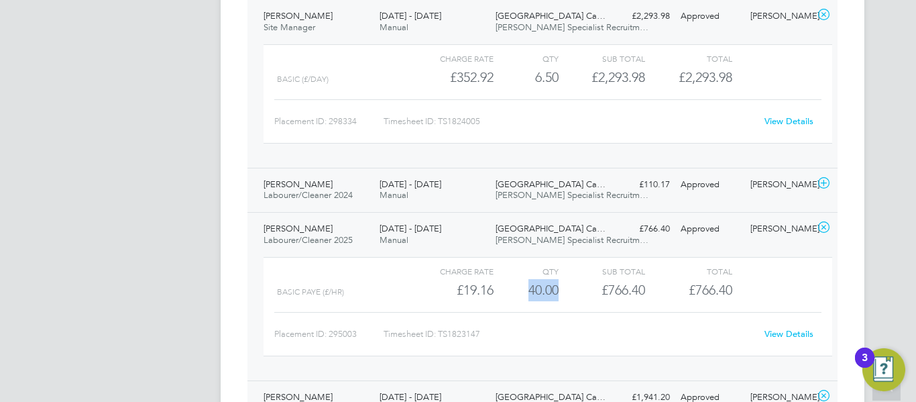
click at [597, 196] on span "Hays Specialist Recruitm…" at bounding box center [571, 194] width 153 height 11
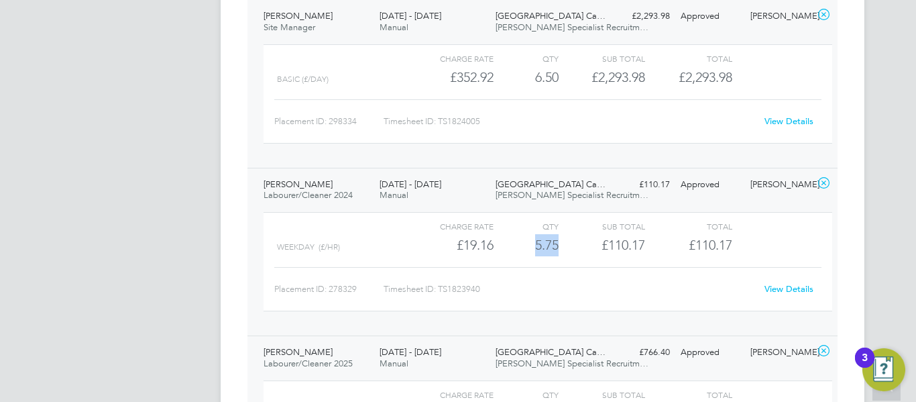
drag, startPoint x: 559, startPoint y: 241, endPoint x: 528, endPoint y: 241, distance: 30.8
click at [528, 241] on div "Weekday (£/HR) £19.16 5.75 5.75 6 £110.17 £110.17" at bounding box center [547, 245] width 569 height 22
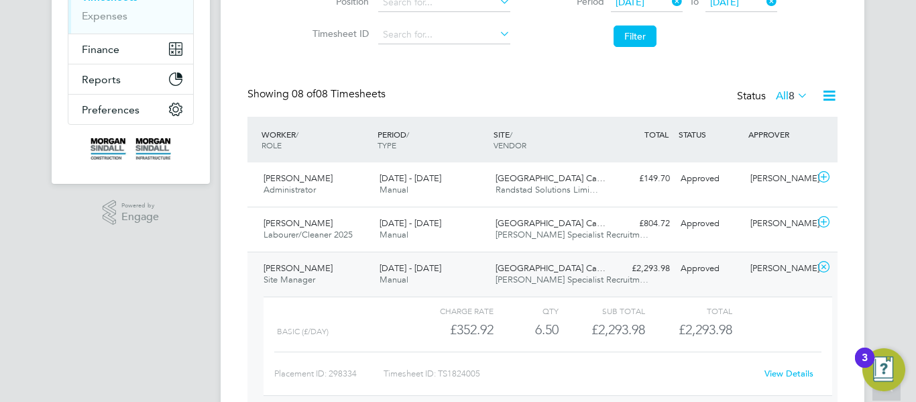
scroll to position [238, 0]
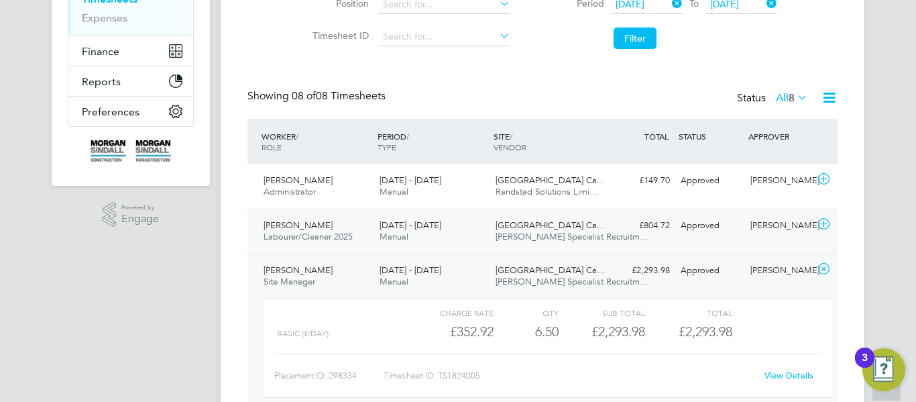
click at [506, 227] on span "University Of Leeds Ca…" at bounding box center [550, 224] width 110 height 11
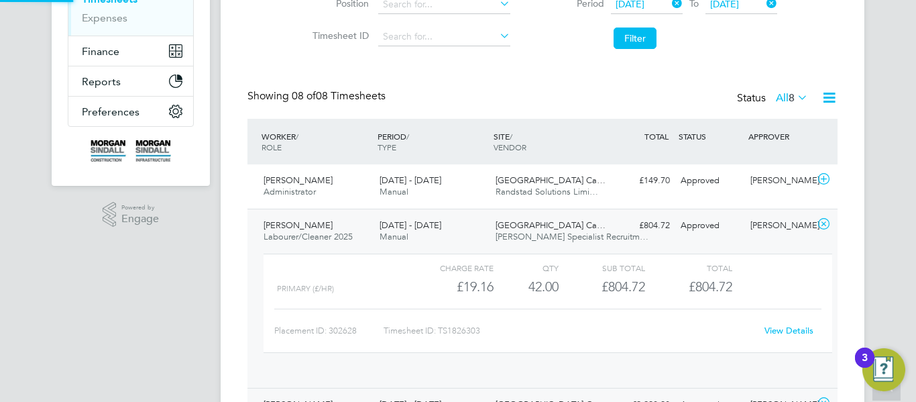
scroll to position [23, 131]
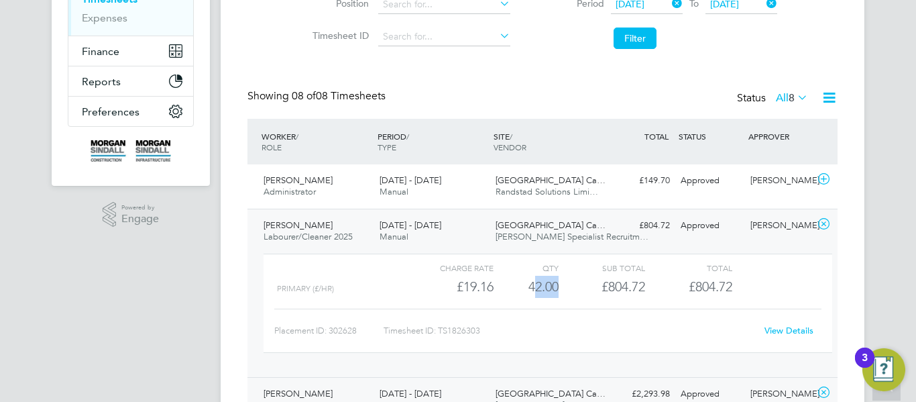
drag, startPoint x: 558, startPoint y: 283, endPoint x: 530, endPoint y: 283, distance: 28.2
click at [530, 283] on div "42.00" at bounding box center [525, 287] width 65 height 22
click at [463, 180] on div "13 - 19 Sep 2025 Manual" at bounding box center [432, 187] width 116 height 34
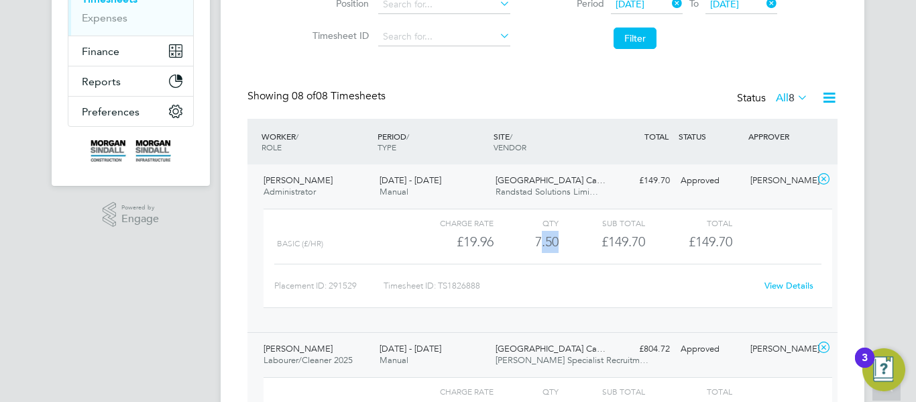
drag, startPoint x: 558, startPoint y: 244, endPoint x: 527, endPoint y: 238, distance: 31.4
click at [527, 238] on div "7.50" at bounding box center [525, 242] width 65 height 22
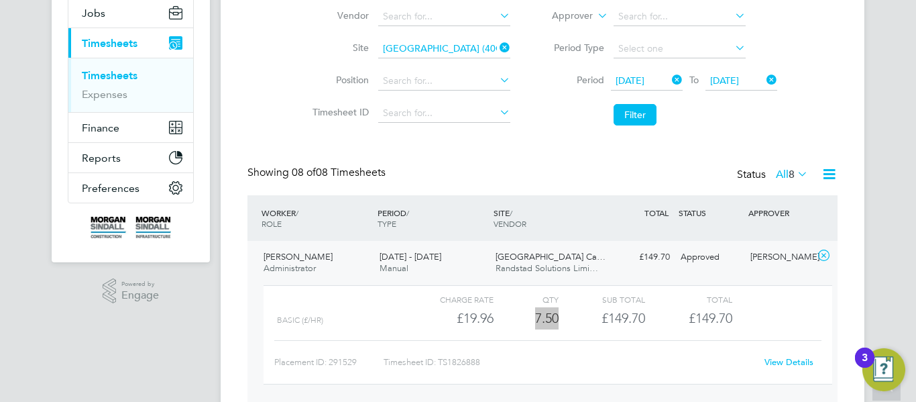
scroll to position [158, 0]
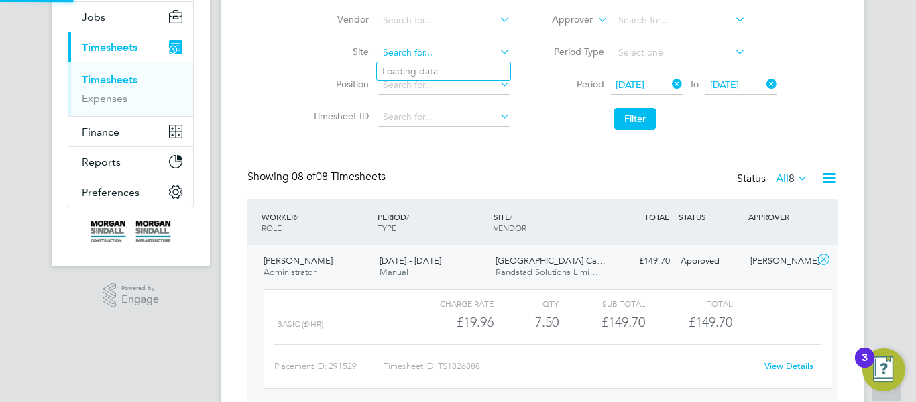
click at [463, 54] on input at bounding box center [444, 53] width 132 height 19
paste input "Thorp Academy"
click at [459, 72] on li "Thorp Academy (38CC03)" at bounding box center [463, 71] width 172 height 18
type input "Thorp Academy (38CC03)"
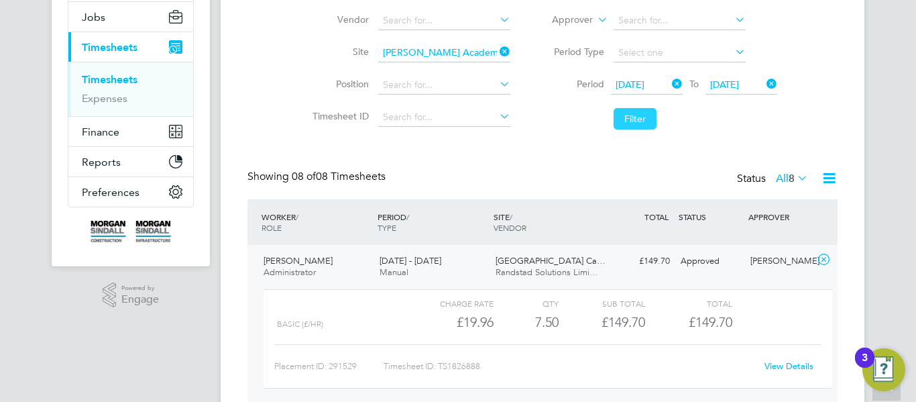
click at [621, 115] on button "Filter" at bounding box center [634, 118] width 43 height 21
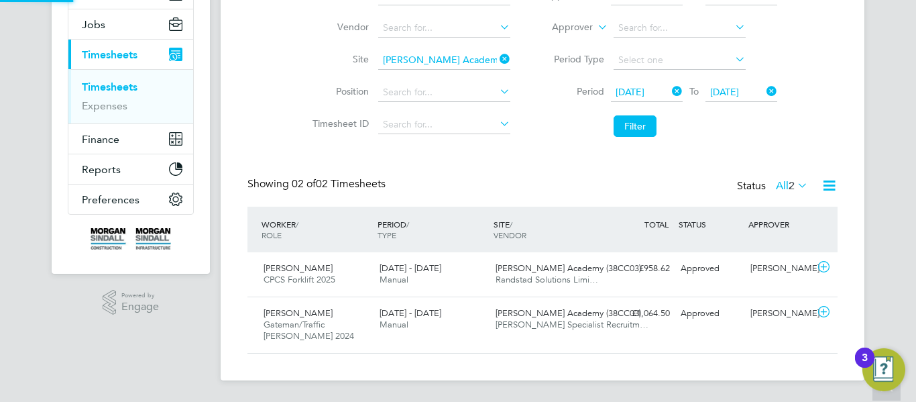
scroll to position [34, 117]
click at [474, 306] on div "13 - 19 Sep 2025 Manual" at bounding box center [432, 319] width 116 height 34
click at [506, 286] on div "Thorp Academy (38CC03) Randstad Solutions Limi…" at bounding box center [548, 274] width 116 height 34
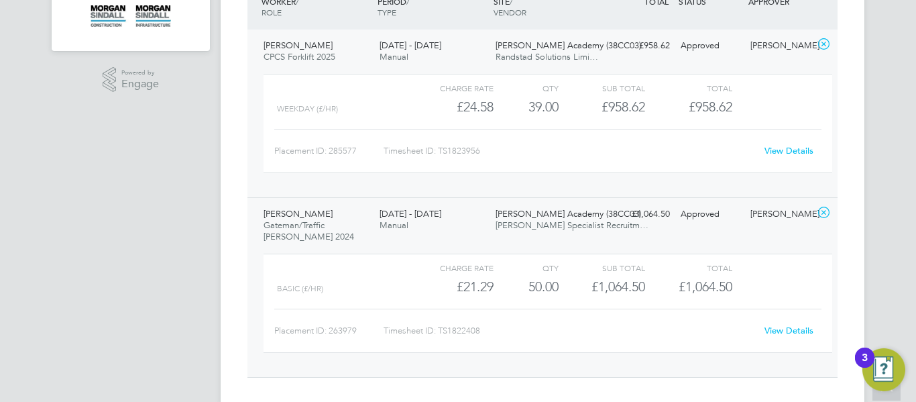
scroll to position [376, 0]
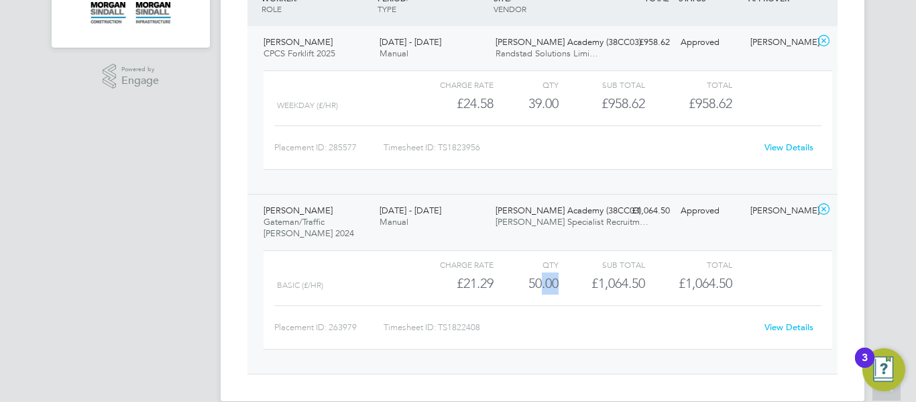
drag, startPoint x: 557, startPoint y: 284, endPoint x: 528, endPoint y: 284, distance: 28.8
click at [528, 284] on div "50.00" at bounding box center [525, 283] width 65 height 22
drag, startPoint x: 562, startPoint y: 108, endPoint x: 530, endPoint y: 103, distance: 32.0
click at [530, 103] on div "WEEKDAY (£/HR) £24.58 39 39.00 39 £958.62 £958.62" at bounding box center [547, 104] width 569 height 22
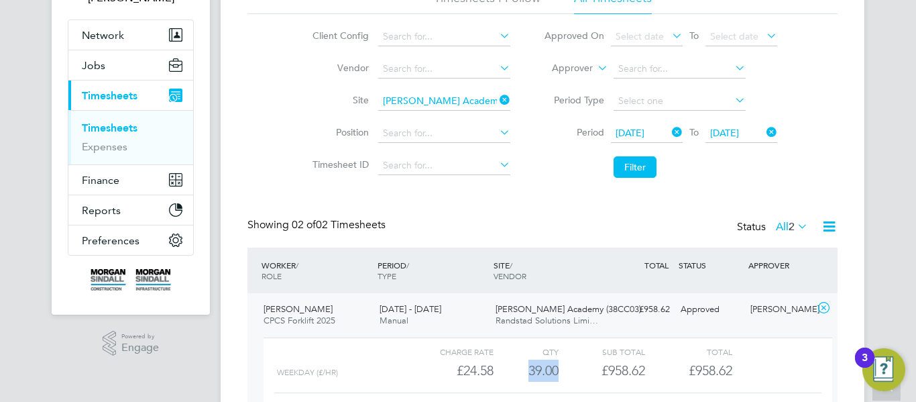
scroll to position [108, 0]
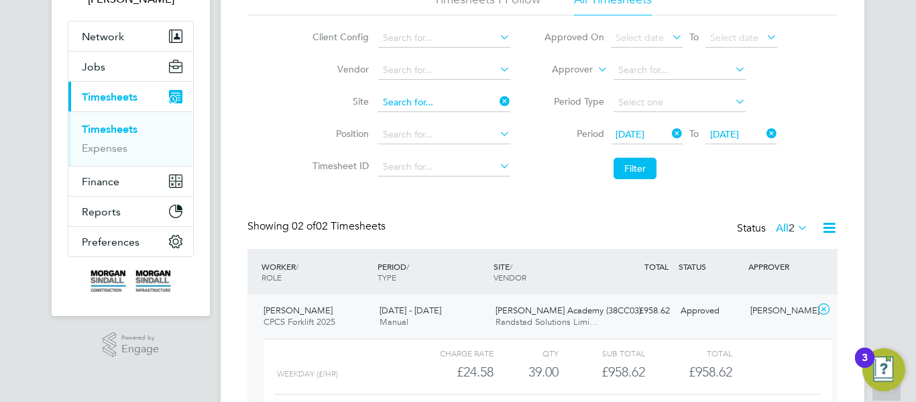
click at [471, 99] on input at bounding box center [444, 102] width 132 height 19
paste input "Workington Innovation"
click at [468, 123] on b "Innovation" at bounding box center [461, 120] width 47 height 11
type input "Workington Innovation Centre (40CA09)"
click at [625, 159] on button "Filter" at bounding box center [634, 168] width 43 height 21
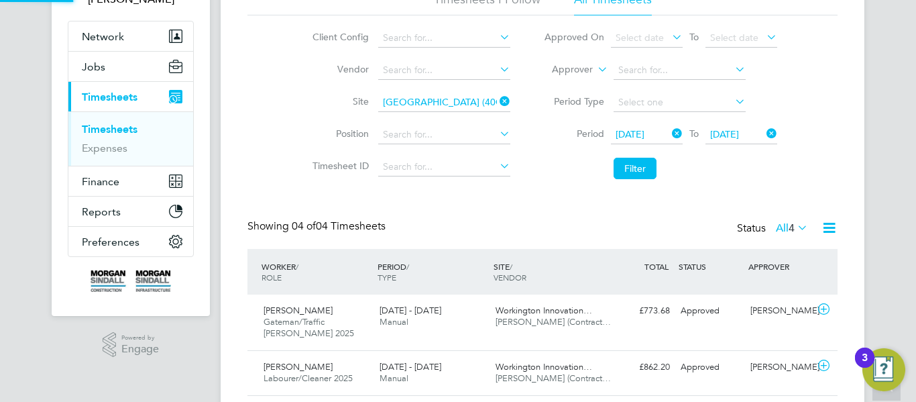
scroll to position [7, 7]
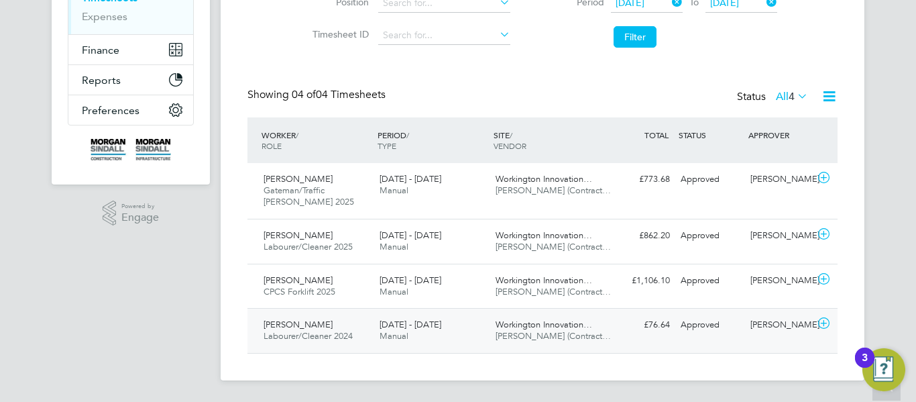
click at [503, 333] on span "V.G.Clements (Contract…" at bounding box center [552, 335] width 115 height 11
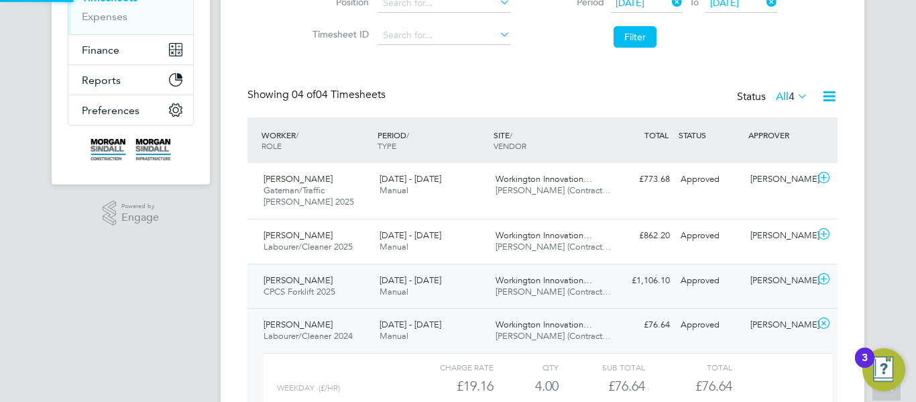
click at [536, 298] on div "Workington Innovation… V.G.Clements (Contract…" at bounding box center [548, 287] width 116 height 34
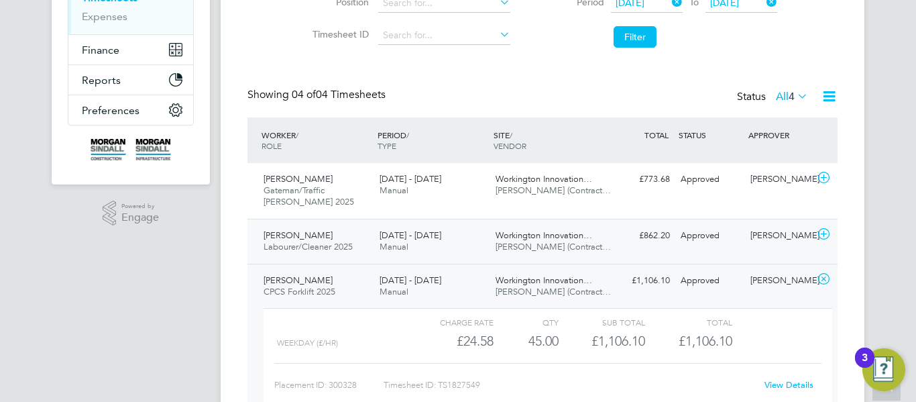
click at [569, 249] on span "V.G.Clements (Contract…" at bounding box center [552, 246] width 115 height 11
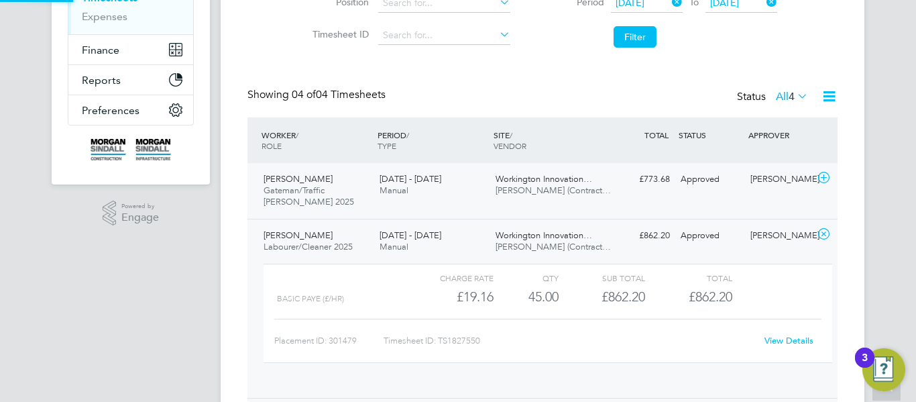
click at [597, 203] on div "Liam Mcveigh Gateman/Traffic Marshall 2025 13 - 19 Sep 2025 13 - 19 Sep 2025 Ma…" at bounding box center [542, 191] width 590 height 56
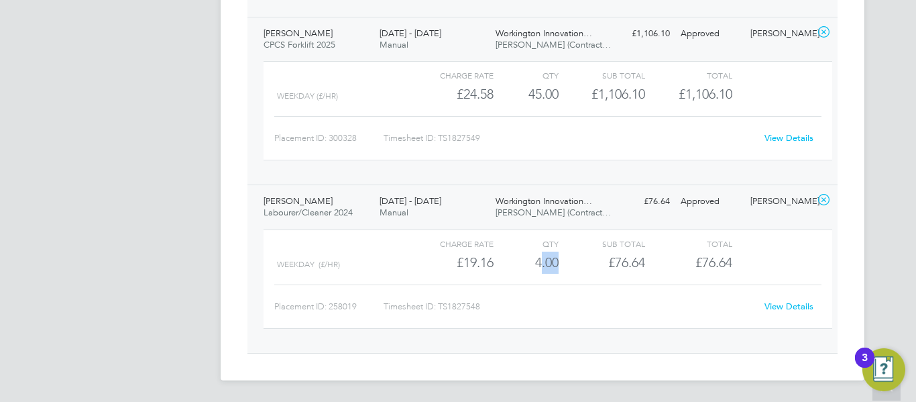
drag, startPoint x: 558, startPoint y: 260, endPoint x: 530, endPoint y: 260, distance: 28.2
click at [530, 260] on div "Weekday (£/HR) £19.16 4 4.00 4 £76.64 £76.64" at bounding box center [547, 262] width 569 height 22
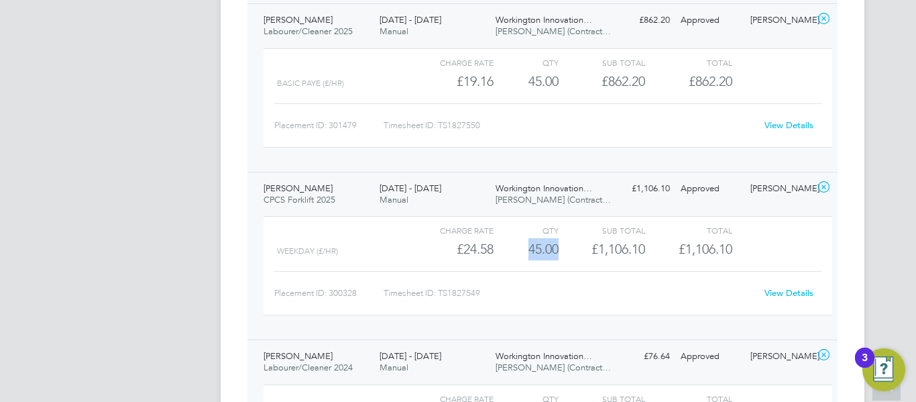
drag, startPoint x: 556, startPoint y: 251, endPoint x: 519, endPoint y: 249, distance: 36.9
click at [519, 249] on div "45.00" at bounding box center [525, 249] width 65 height 22
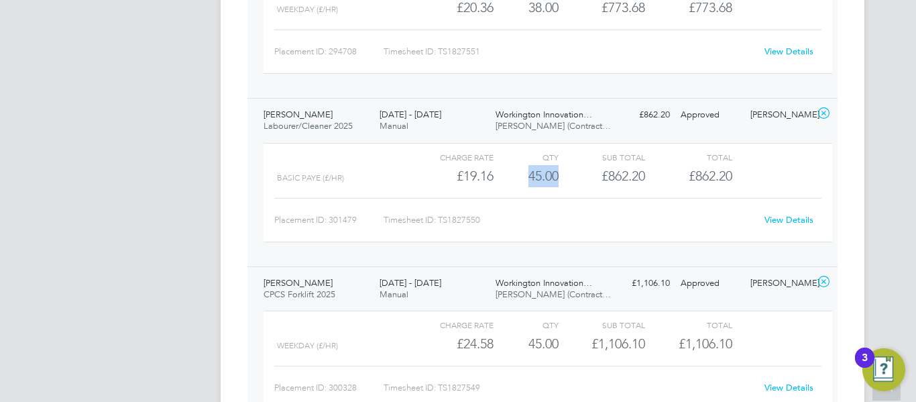
drag, startPoint x: 560, startPoint y: 174, endPoint x: 514, endPoint y: 173, distance: 47.0
click at [514, 173] on div "BASIC PAYE (£/HR) £19.16 45 45.00 45 £862.20 £862.20" at bounding box center [547, 176] width 569 height 22
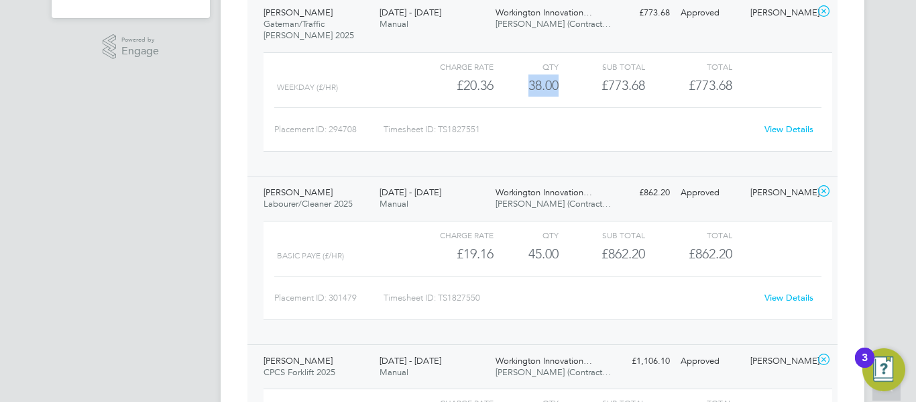
drag, startPoint x: 561, startPoint y: 84, endPoint x: 516, endPoint y: 84, distance: 44.9
click at [516, 84] on div "WEEKDAY (£/HR) £20.36 38 38.00 38 £773.68 £773.68" at bounding box center [547, 85] width 569 height 22
